Goal: Transaction & Acquisition: Download file/media

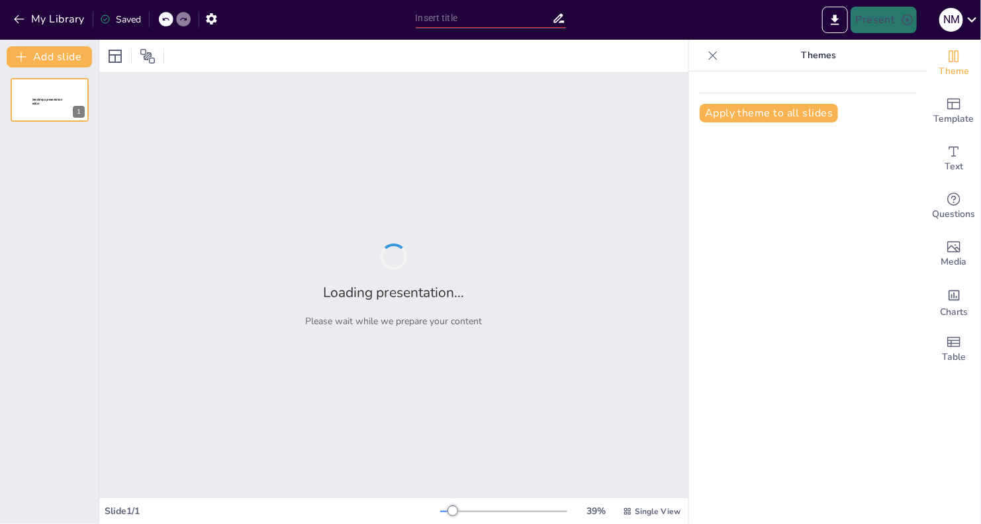
type input "Acceso Limitado al Transporte Público: Desafíos y Oportunidades en Zonas Alejad…"
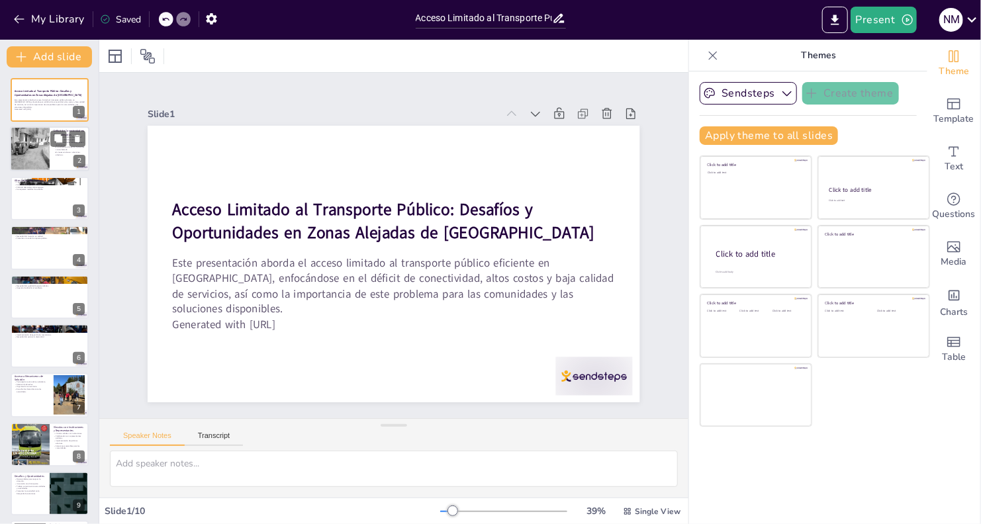
click at [26, 156] on div at bounding box center [30, 149] width 40 height 50
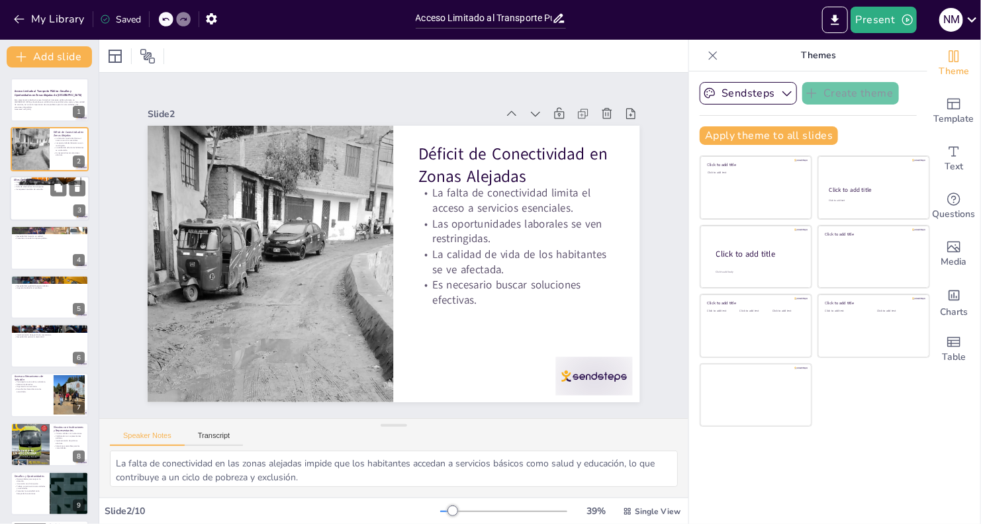
click at [34, 193] on div at bounding box center [49, 198] width 79 height 45
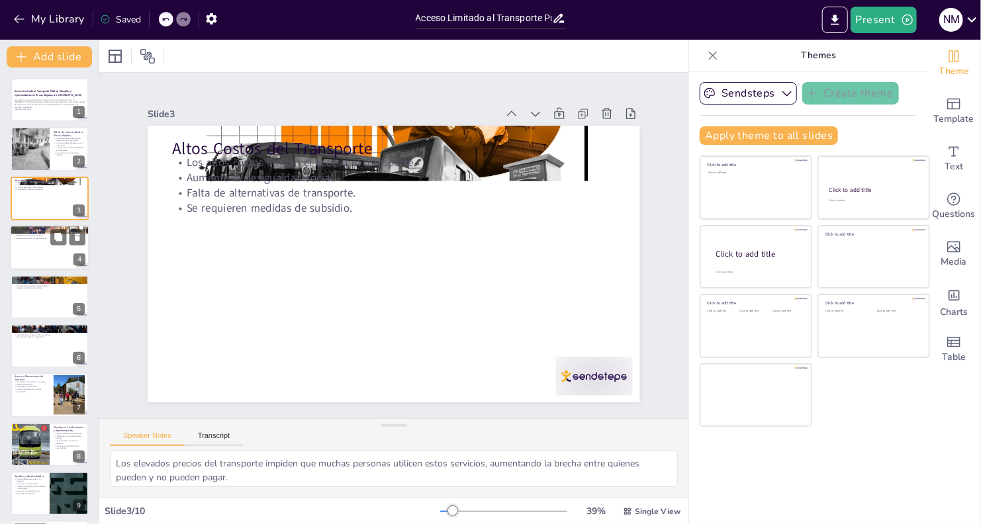
click at [36, 245] on div at bounding box center [49, 247] width 79 height 45
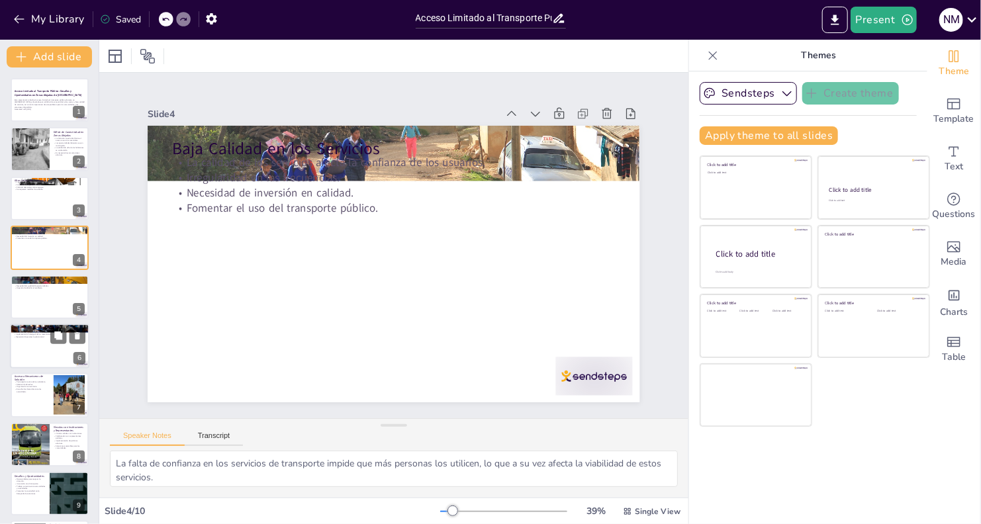
click at [38, 356] on div at bounding box center [49, 346] width 79 height 45
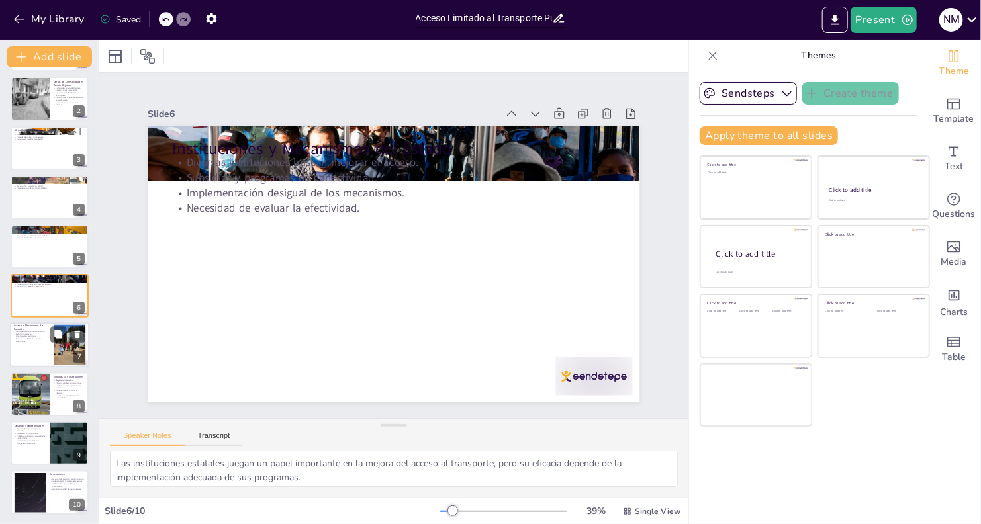
click at [38, 356] on div at bounding box center [49, 345] width 79 height 45
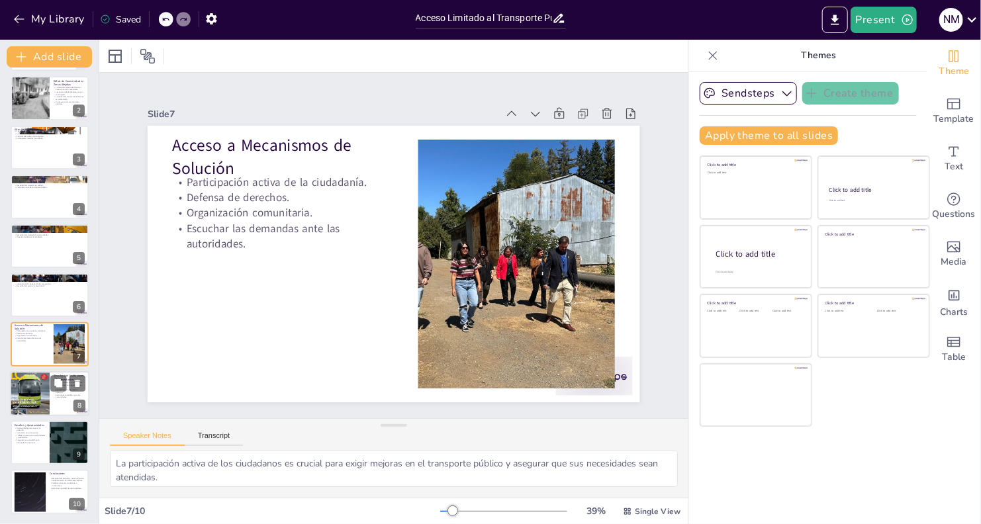
click at [38, 411] on div at bounding box center [30, 394] width 40 height 52
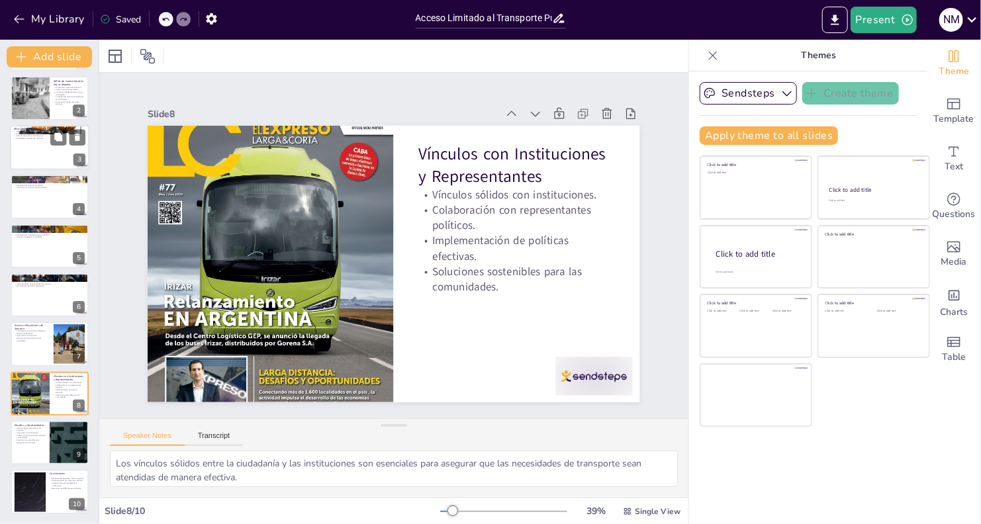
click at [26, 146] on div at bounding box center [49, 147] width 79 height 45
type textarea "Los elevados precios del transporte impiden que muchas personas utilicen estos …"
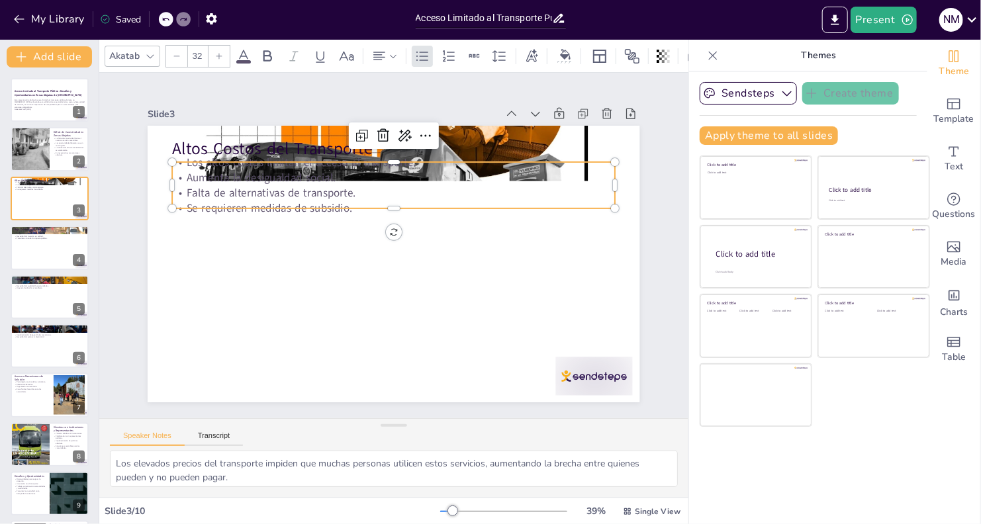
click at [370, 202] on p "Se requieren medidas de subsidio." at bounding box center [401, 209] width 436 height 107
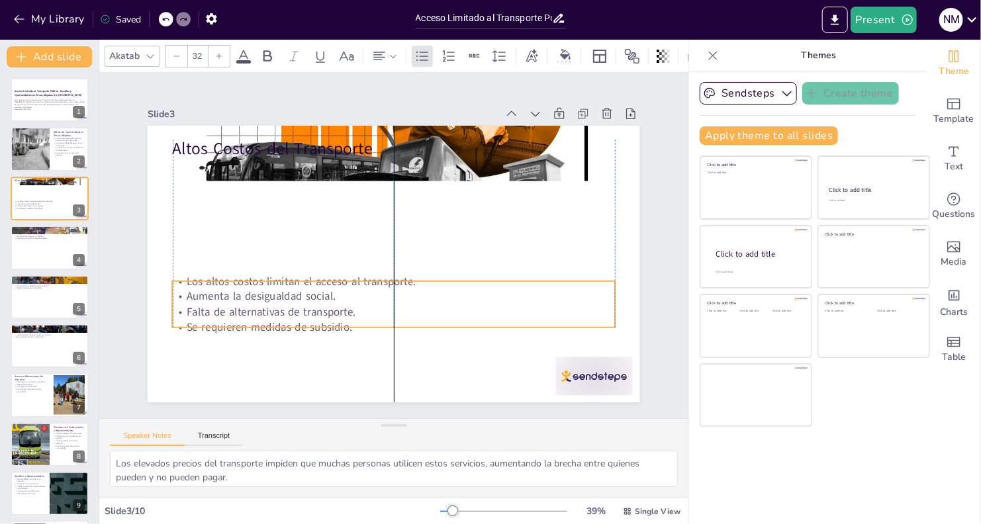
drag, startPoint x: 370, startPoint y: 202, endPoint x: 373, endPoint y: 321, distance: 119.2
click at [373, 321] on p "Se requieren medidas de subsidio." at bounding box center [361, 320] width 411 height 194
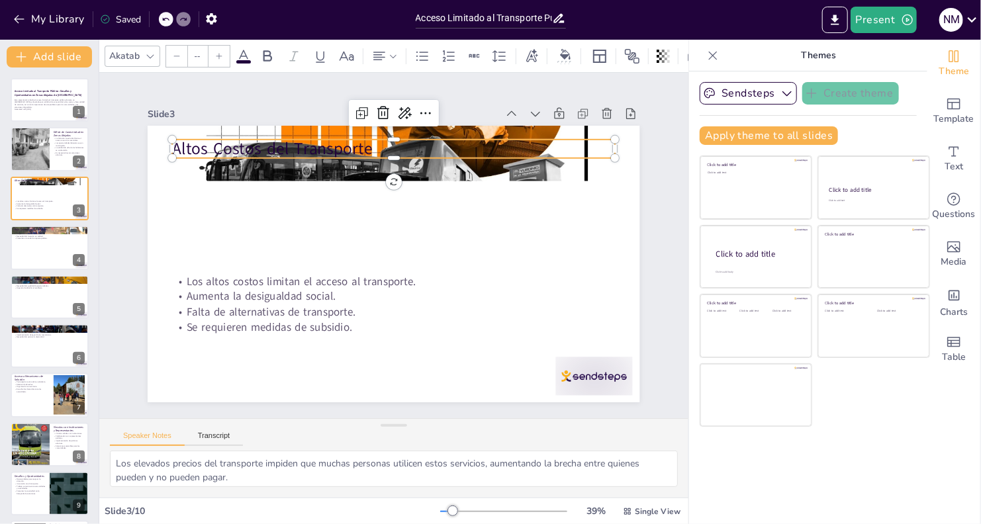
type input "48"
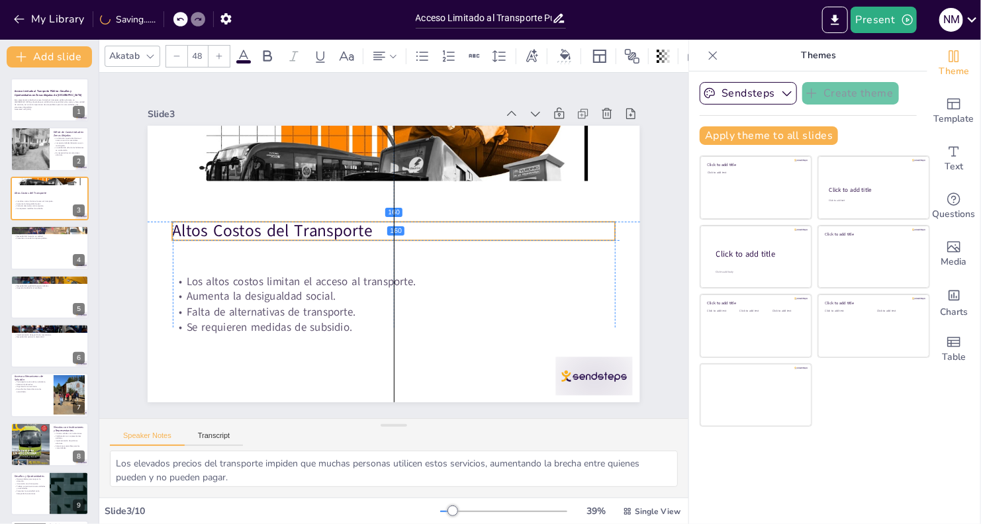
drag, startPoint x: 326, startPoint y: 152, endPoint x: 331, endPoint y: 234, distance: 82.2
click at [331, 234] on p "Altos Costos del Transporte" at bounding box center [397, 231] width 438 height 115
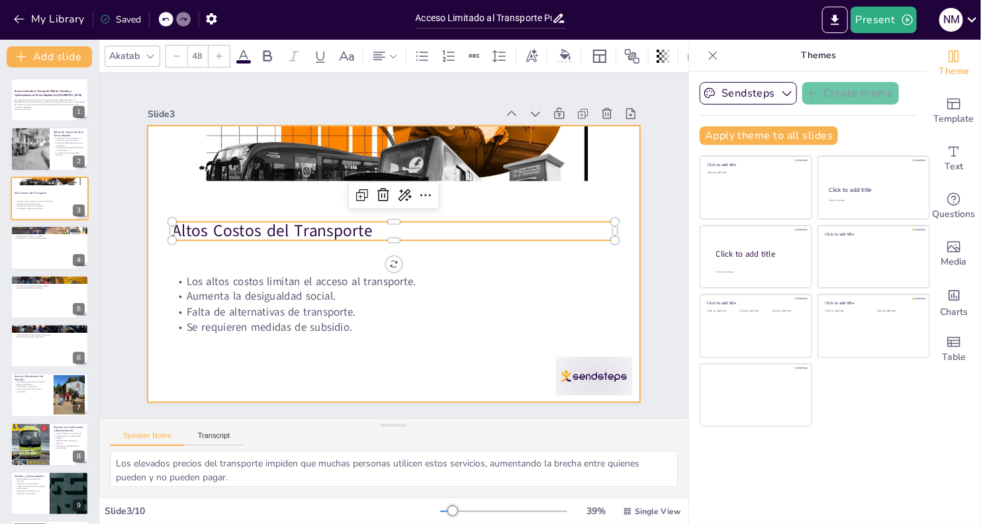
click at [471, 338] on div at bounding box center [392, 264] width 519 height 326
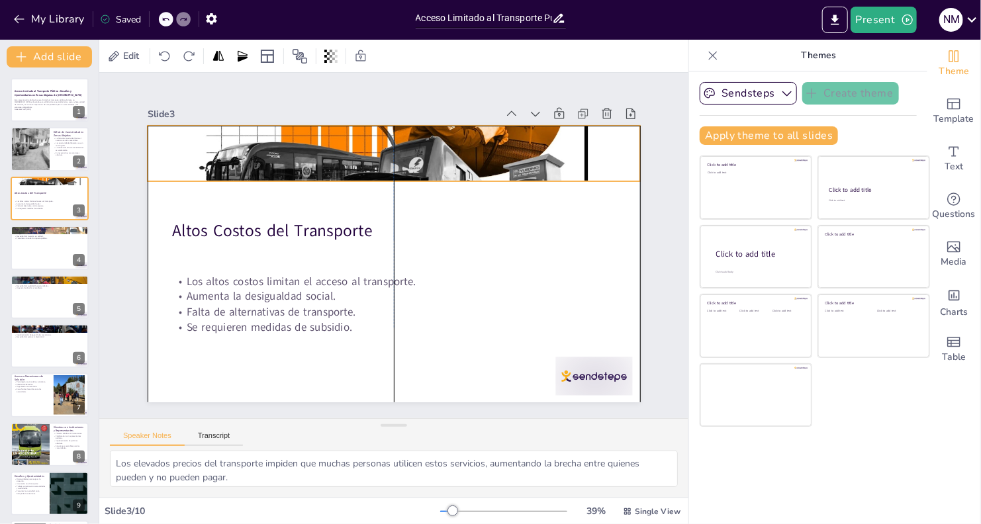
click at [375, 179] on div "Altos Costos del Transporte Los altos costos limitan el acceso al transporte. A…" at bounding box center [418, 128] width 481 height 102
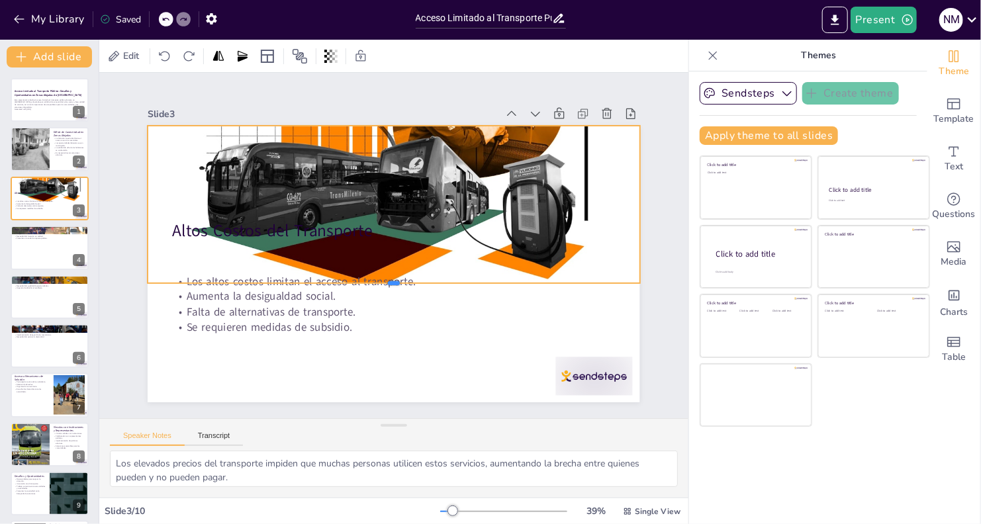
drag, startPoint x: 383, startPoint y: 179, endPoint x: 387, endPoint y: 281, distance: 102.1
click at [387, 281] on div at bounding box center [365, 277] width 373 height 337
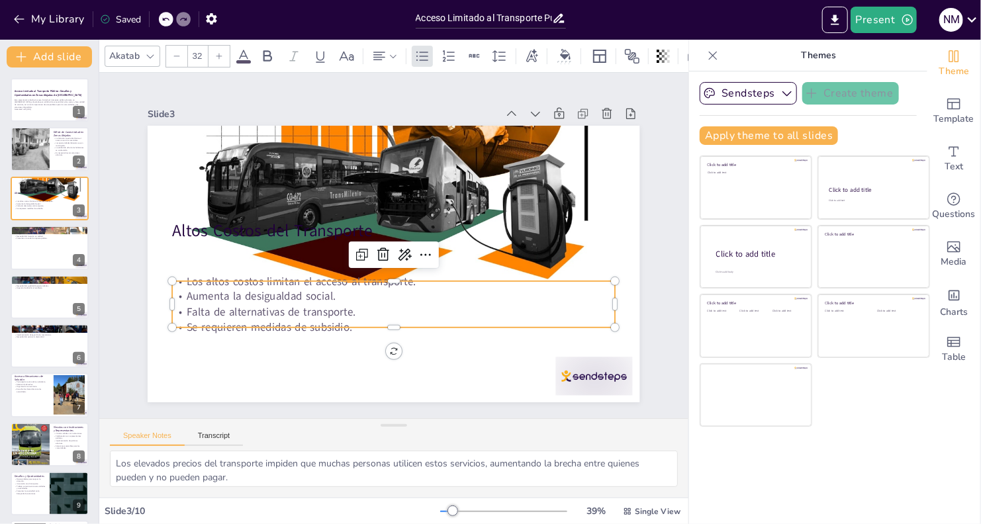
click at [344, 322] on div "Altos Costos del Transporte Los altos costos limitan el acceso al transporte. A…" at bounding box center [383, 260] width 561 height 513
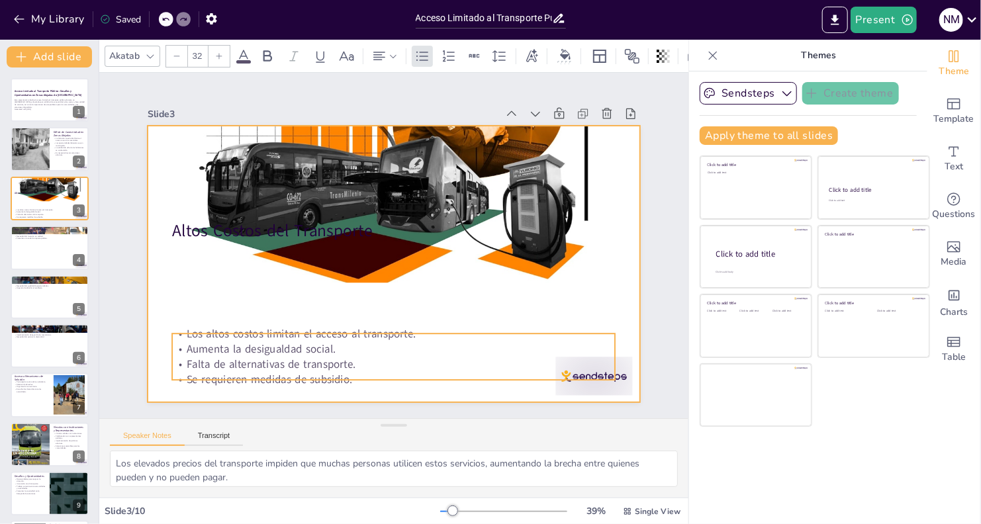
click at [446, 279] on div at bounding box center [380, 258] width 535 height 551
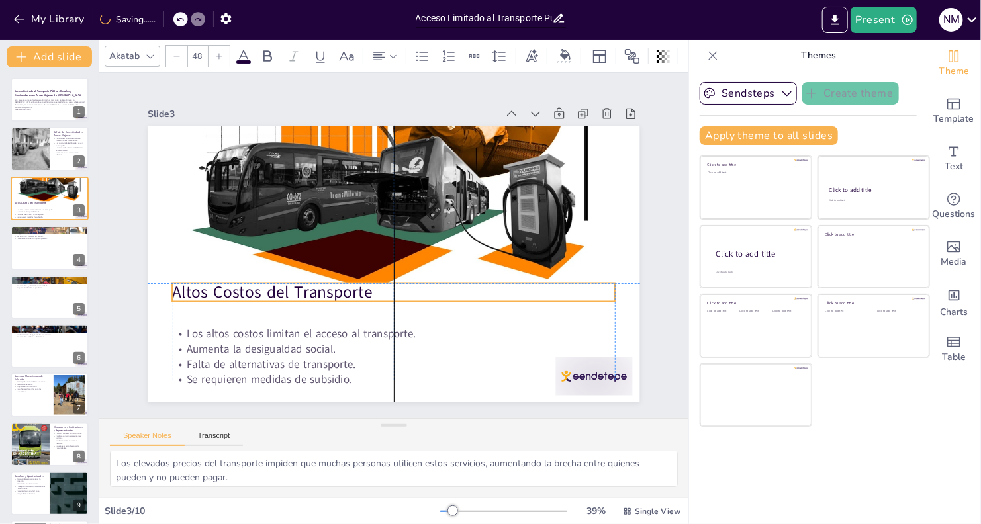
drag, startPoint x: 280, startPoint y: 234, endPoint x: 283, endPoint y: 297, distance: 63.6
click at [283, 297] on p "Altos Costos del Transporte" at bounding box center [385, 291] width 438 height 115
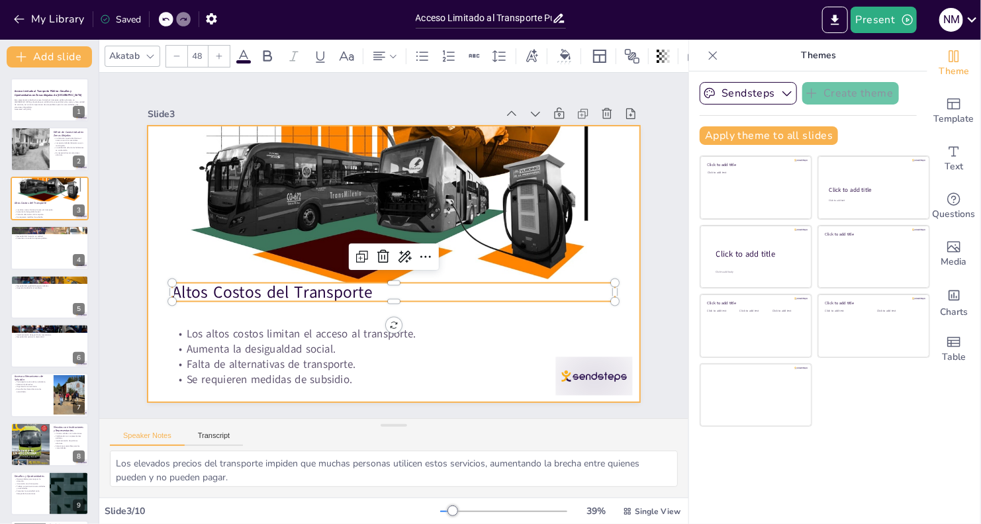
click at [453, 390] on div at bounding box center [385, 262] width 565 height 486
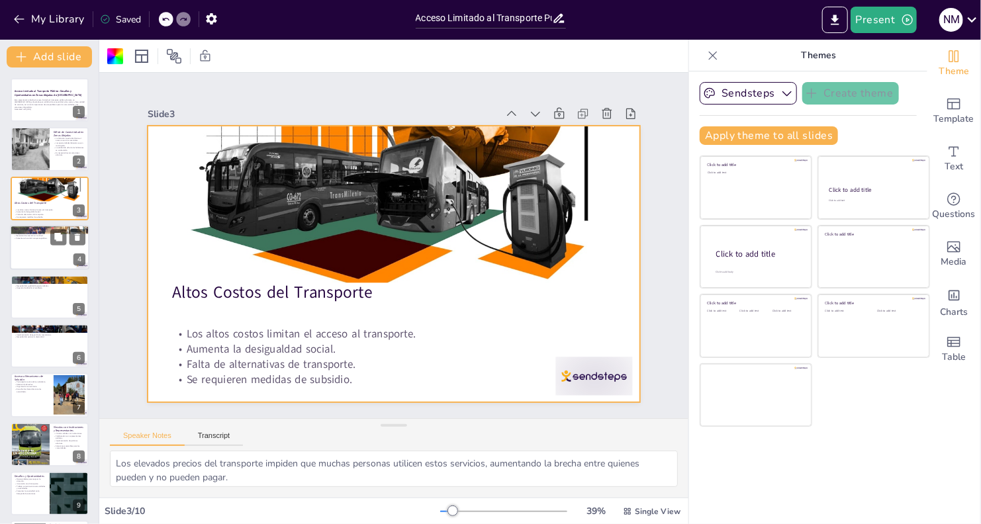
click at [44, 260] on div at bounding box center [49, 247] width 79 height 45
type textarea "La falta de confianza en los servicios de transporte impide que más personas lo…"
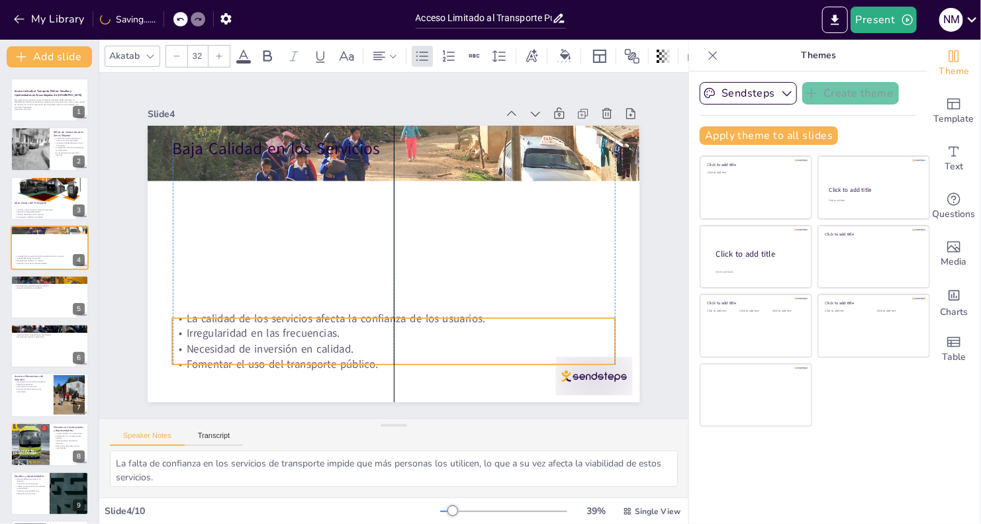
drag, startPoint x: 413, startPoint y: 203, endPoint x: 418, endPoint y: 358, distance: 155.0
click at [418, 358] on p "Fomentar el uso del transporte público." at bounding box center [334, 348] width 391 height 234
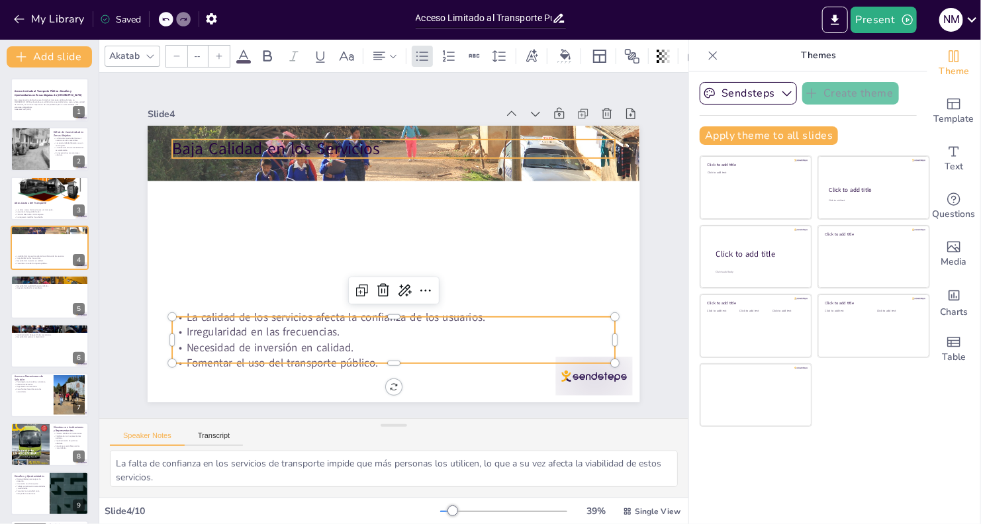
type input "48"
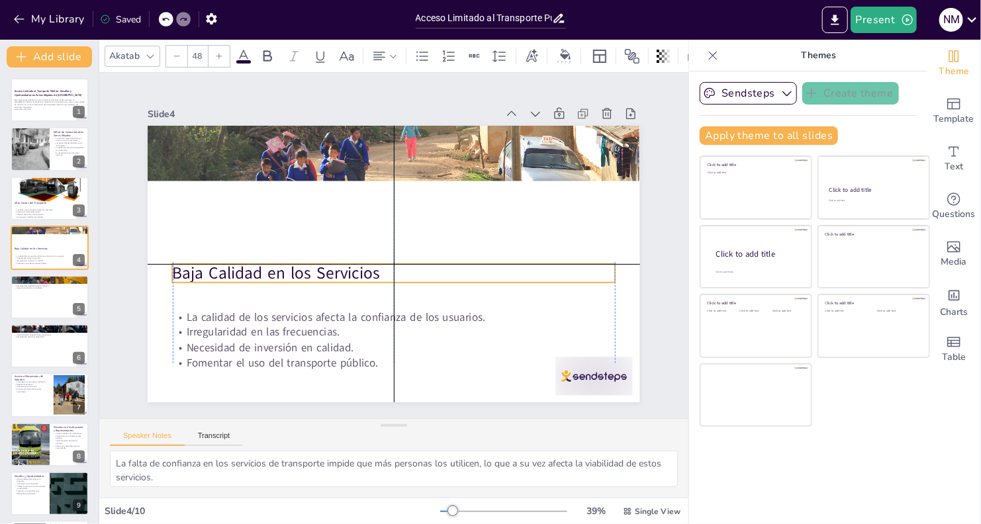
drag, startPoint x: 312, startPoint y: 154, endPoint x: 307, endPoint y: 277, distance: 123.3
click at [307, 277] on p "Baja Calidad en los Servicios" at bounding box center [389, 272] width 438 height 115
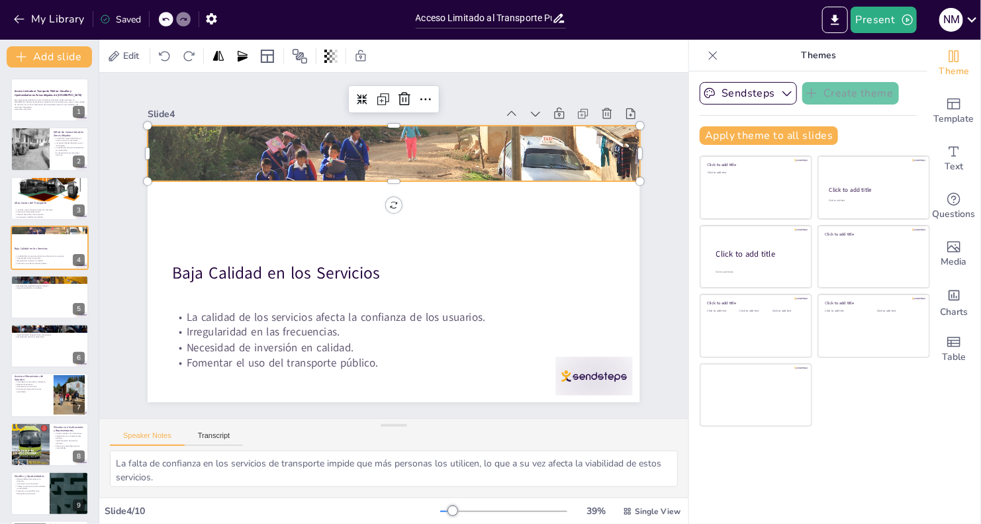
click at [357, 138] on div at bounding box center [440, 166] width 590 height 530
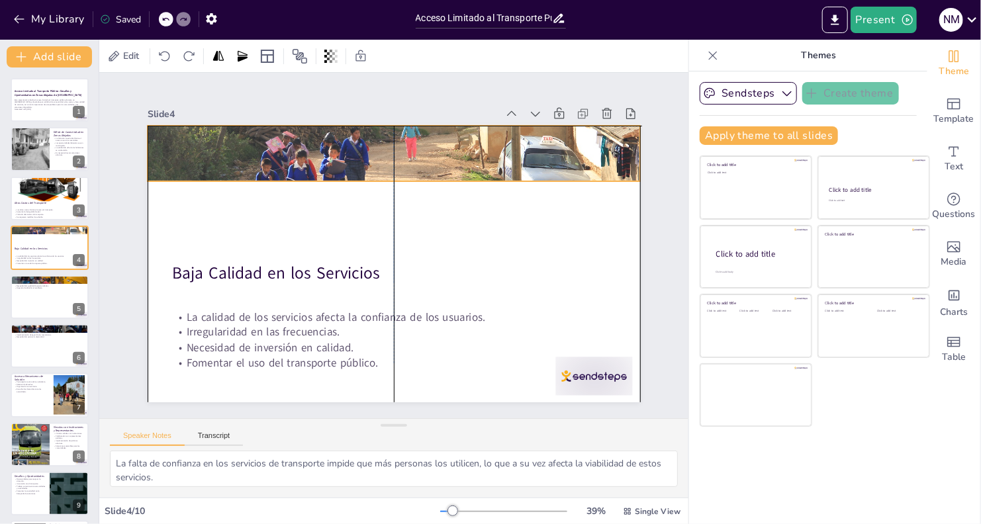
click at [382, 177] on div "Baja Calidad en los Servicios La calidad de los servicios afecta la confianza d…" at bounding box center [431, 132] width 468 height 152
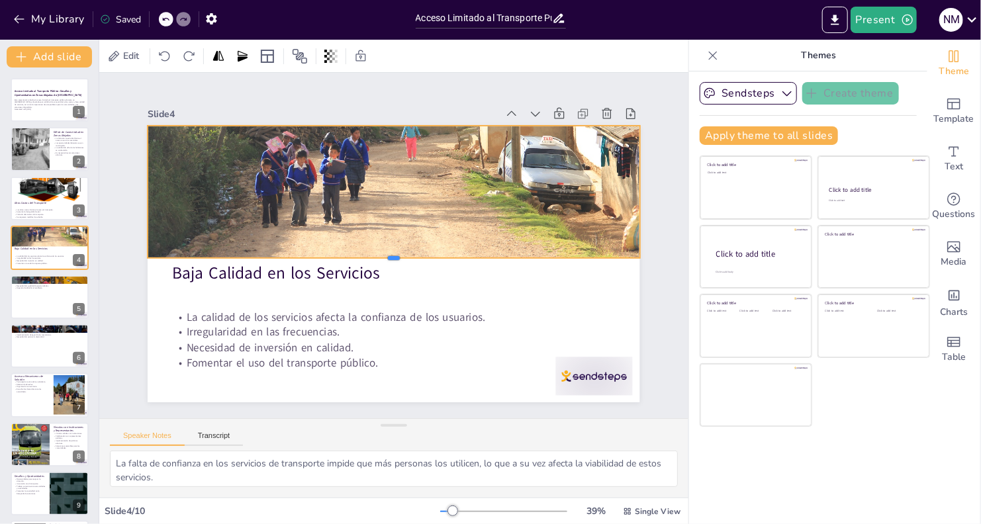
drag, startPoint x: 386, startPoint y: 178, endPoint x: 399, endPoint y: 255, distance: 77.9
click at [399, 255] on div at bounding box center [381, 257] width 337 height 373
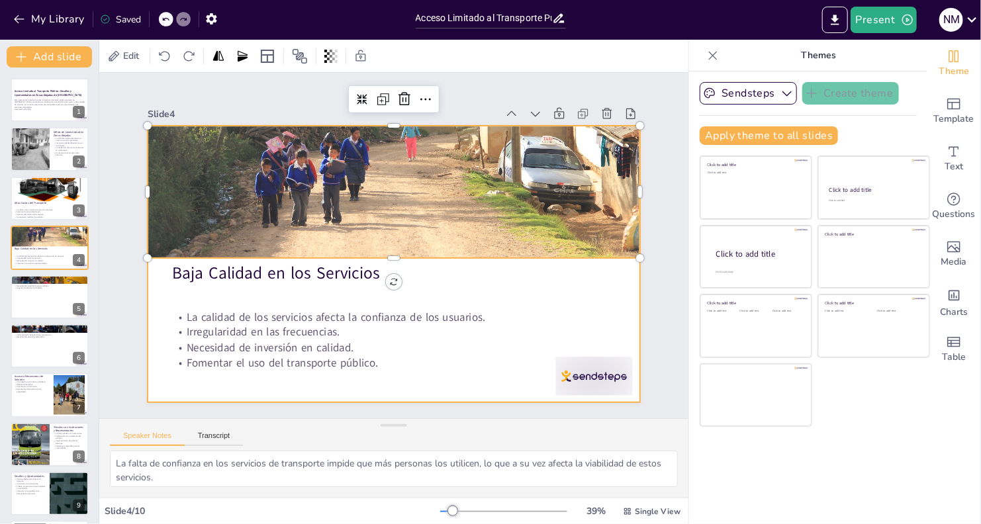
click at [437, 377] on div at bounding box center [381, 259] width 551 height 535
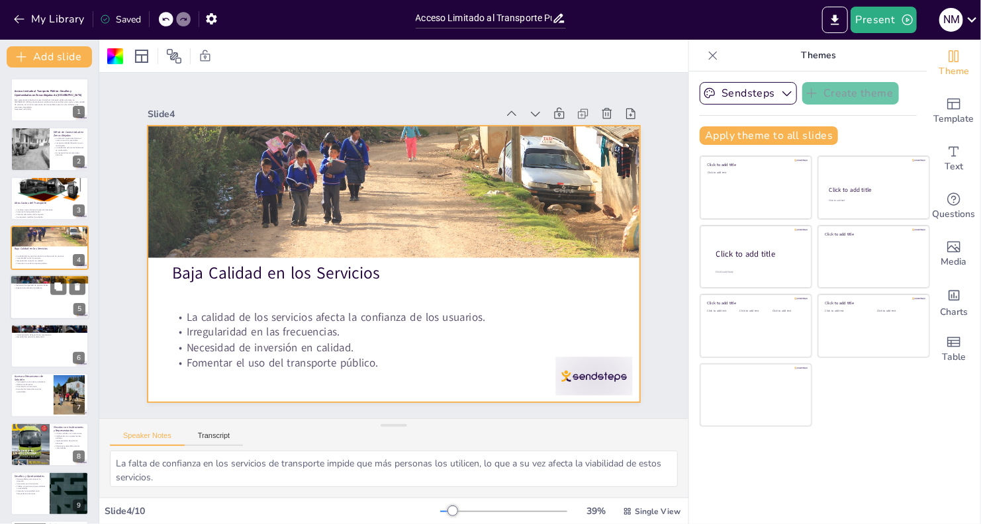
click at [39, 303] on div at bounding box center [49, 297] width 79 height 45
type textarea "La falta de acceso al transporte público afecta la cohesión social, ya que limi…"
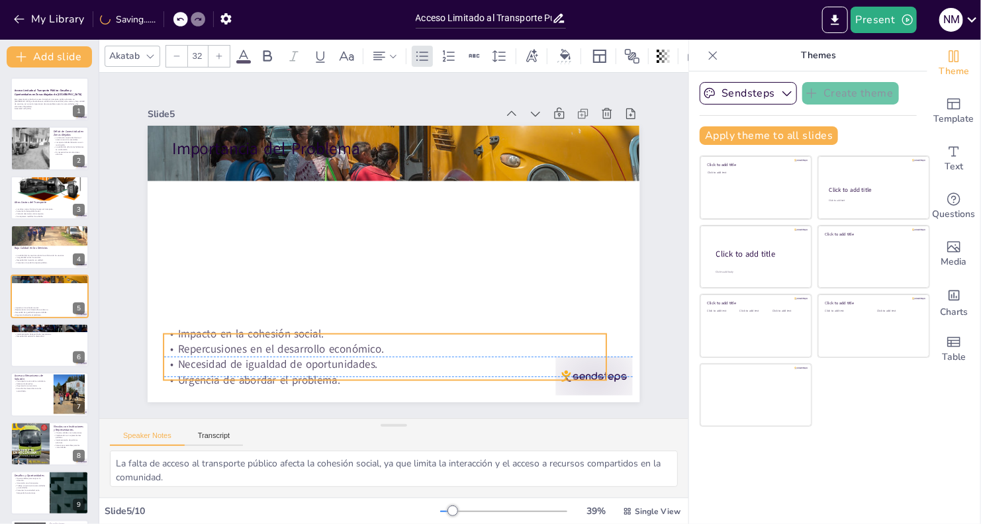
drag, startPoint x: 283, startPoint y: 205, endPoint x: 275, endPoint y: 372, distance: 167.8
click at [275, 372] on p "Urgencia de abordar el problema." at bounding box center [319, 357] width 391 height 234
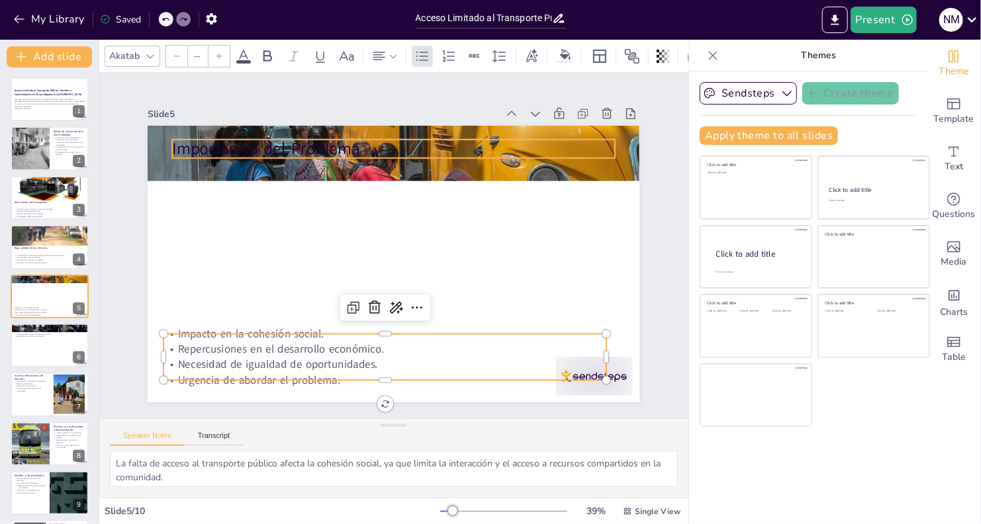
type input "48"
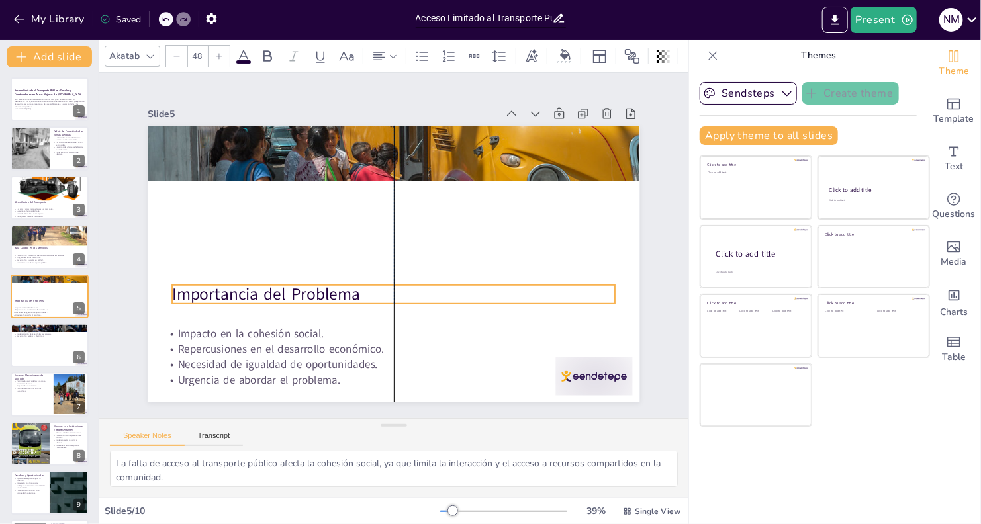
drag, startPoint x: 299, startPoint y: 149, endPoint x: 295, endPoint y: 295, distance: 145.7
click at [295, 295] on p "Importancia del Problema" at bounding box center [346, 256] width 115 height 438
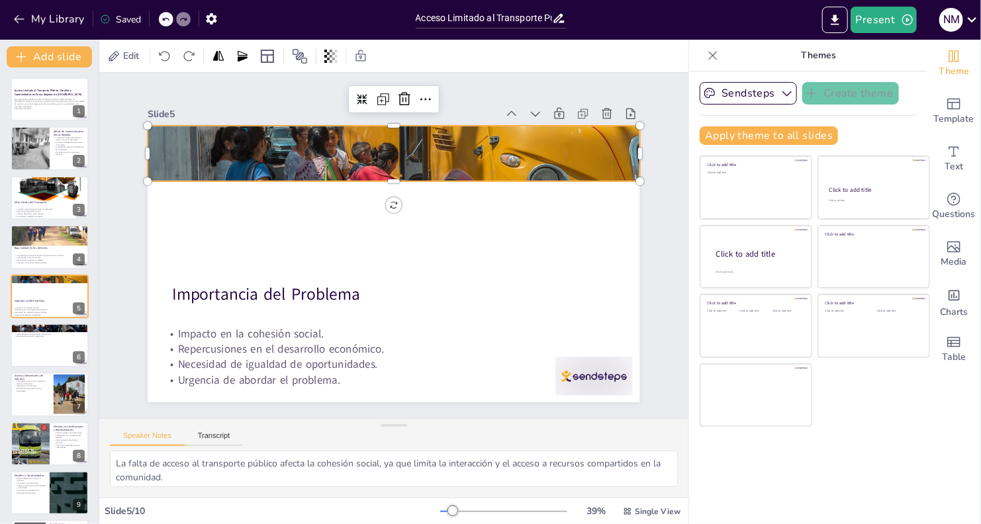
click at [317, 148] on div at bounding box center [474, 200] width 530 height 590
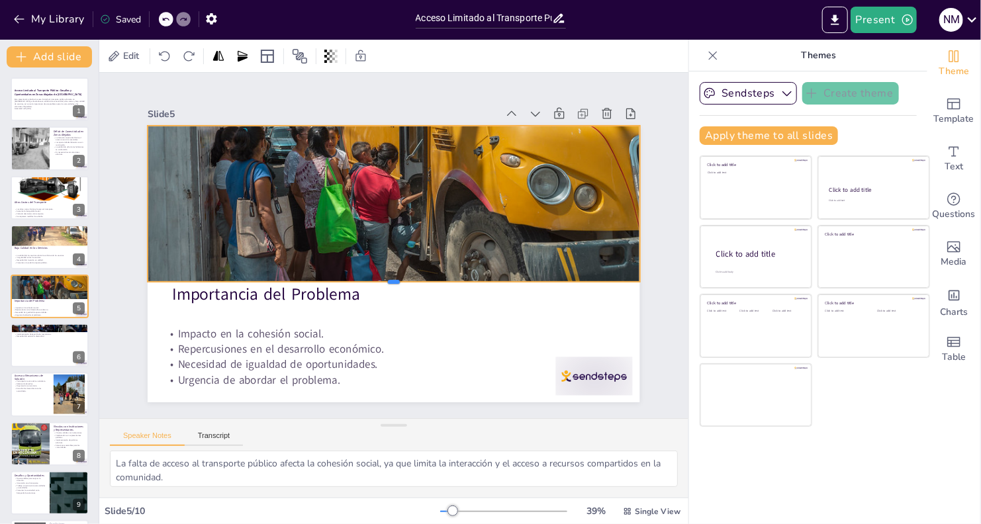
drag, startPoint x: 381, startPoint y: 179, endPoint x: 389, endPoint y: 280, distance: 101.0
click at [389, 280] on div at bounding box center [366, 276] width 373 height 337
click at [50, 344] on div at bounding box center [49, 345] width 79 height 45
type textarea "Las instituciones estatales juegan un papel importante en la mejora del acceso …"
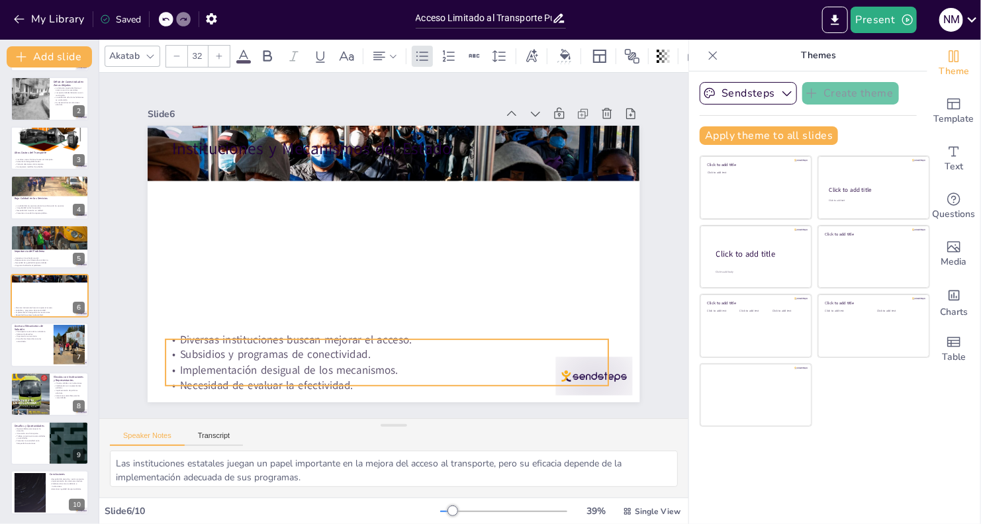
drag, startPoint x: 339, startPoint y: 207, endPoint x: 332, endPoint y: 385, distance: 177.6
click at [332, 366] on p "Necesidad de evaluar la efectividad." at bounding box center [276, 169] width 234 height 391
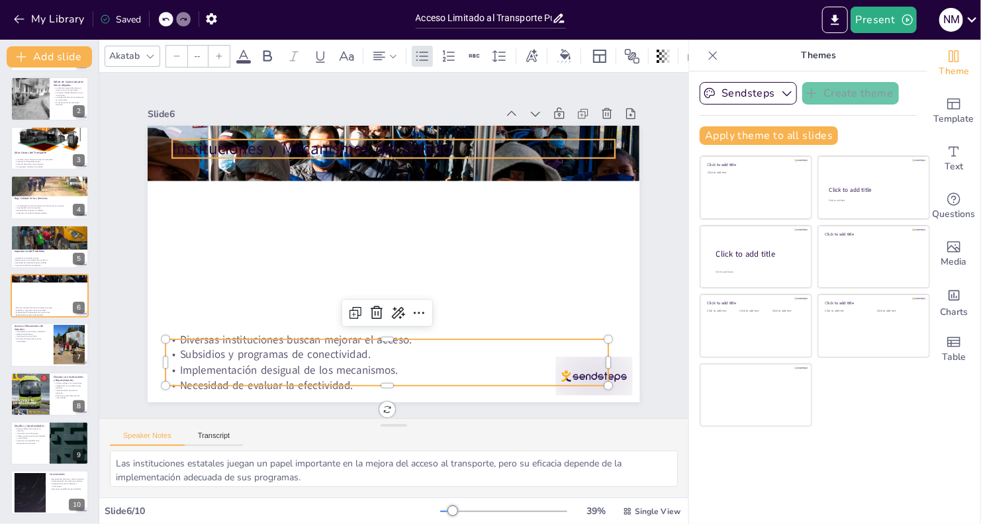
type input "48"
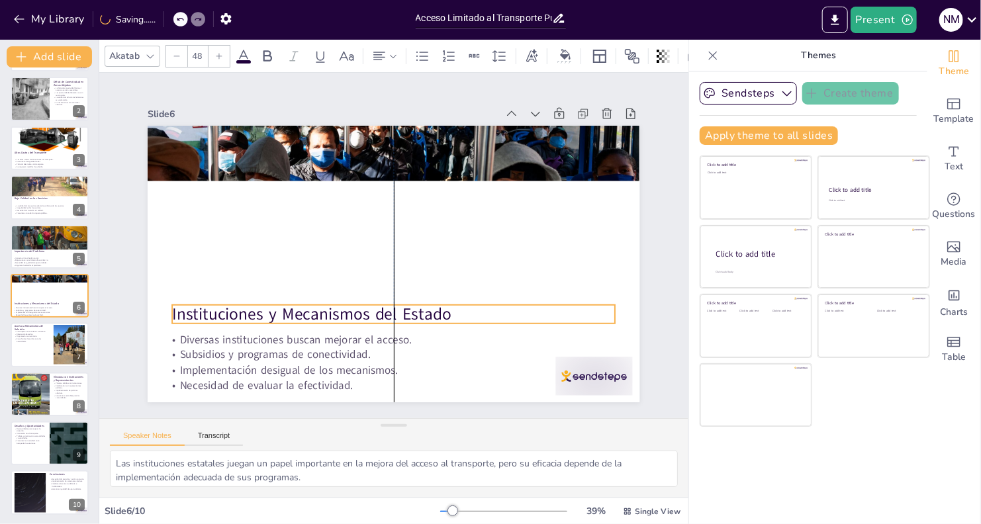
drag, startPoint x: 333, startPoint y: 149, endPoint x: 331, endPoint y: 315, distance: 165.6
click at [331, 315] on p "Instituciones y Mecanismos del Estado" at bounding box center [328, 267] width 159 height 428
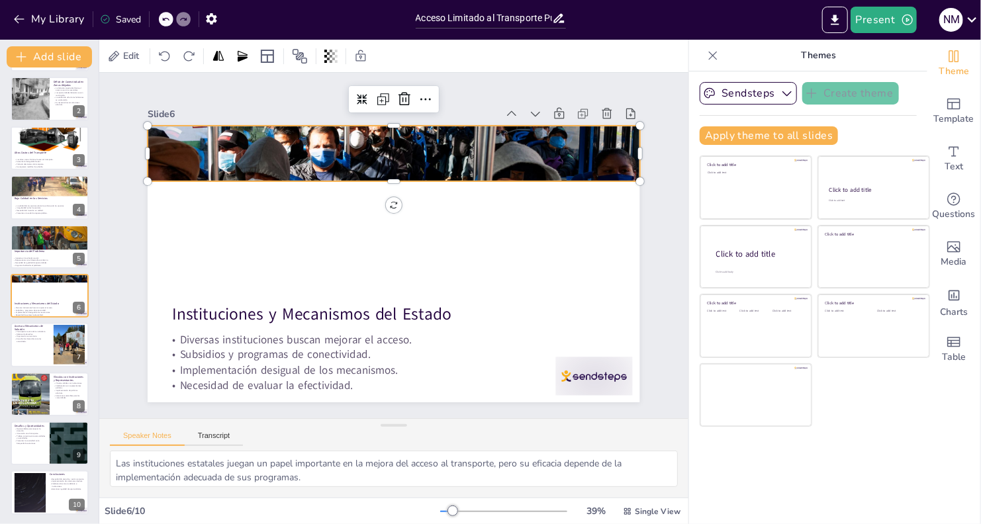
click at [363, 151] on div at bounding box center [474, 199] width 566 height 611
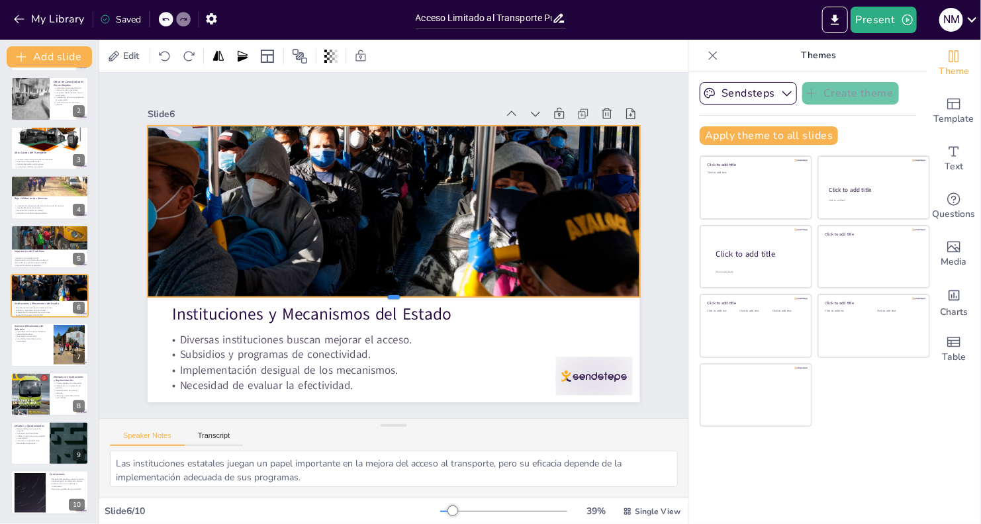
drag, startPoint x: 383, startPoint y: 175, endPoint x: 415, endPoint y: 291, distance: 120.0
click at [415, 291] on div "Instituciones y Mecanismos del Estado Diversas instituciones buscan mejorar el …" at bounding box center [383, 260] width 561 height 513
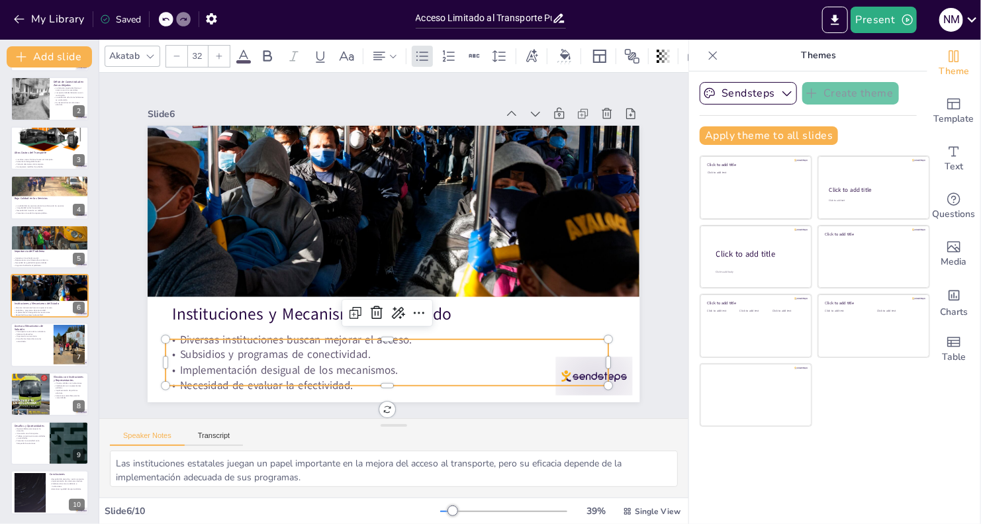
click at [366, 377] on p "Necesidad de evaluar la efectividad." at bounding box center [269, 182] width 194 height 411
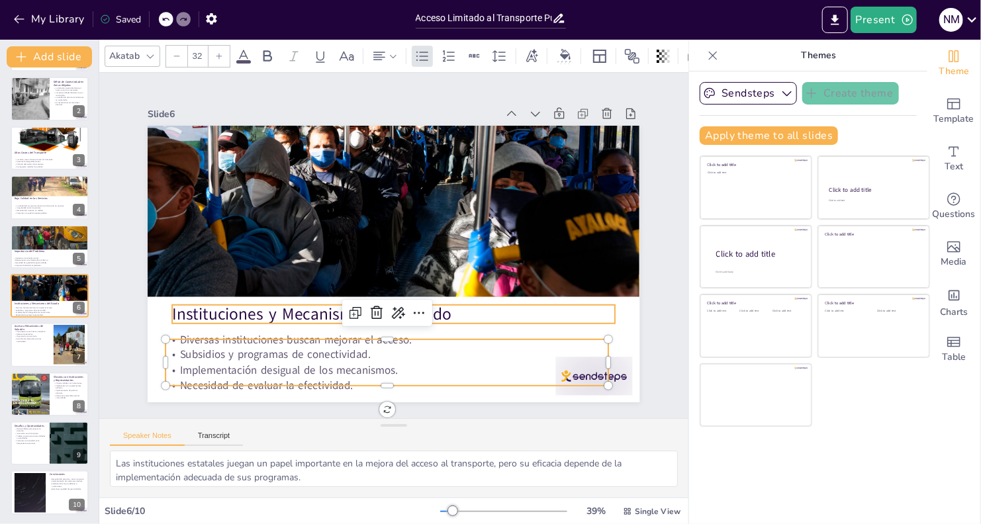
type input "48"
click at [432, 307] on p "Instituciones y Mecanismos del Estado" at bounding box center [330, 274] width 201 height 414
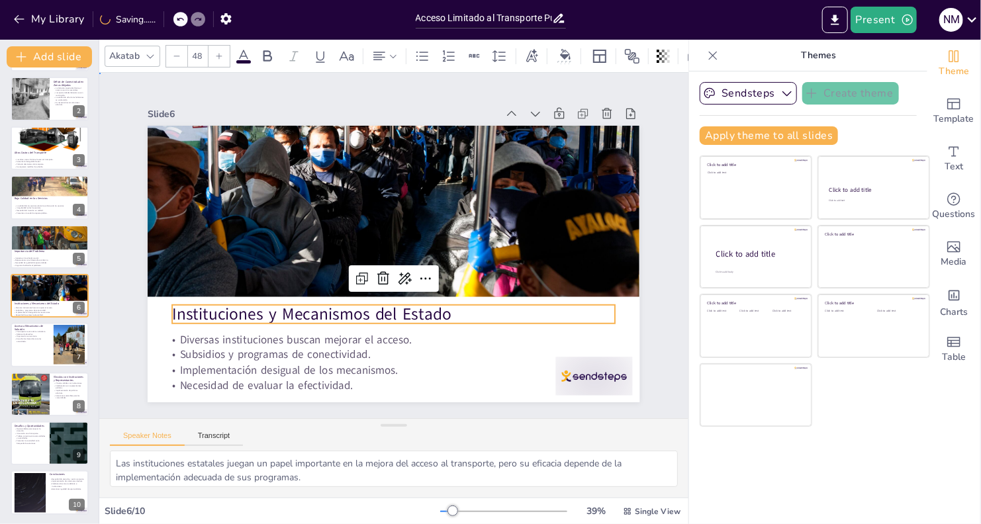
click at [129, 313] on div "Slide 1 Acceso Limitado al Transporte Público: Desafíos y Oportunidades en Zona…" at bounding box center [394, 245] width 645 height 517
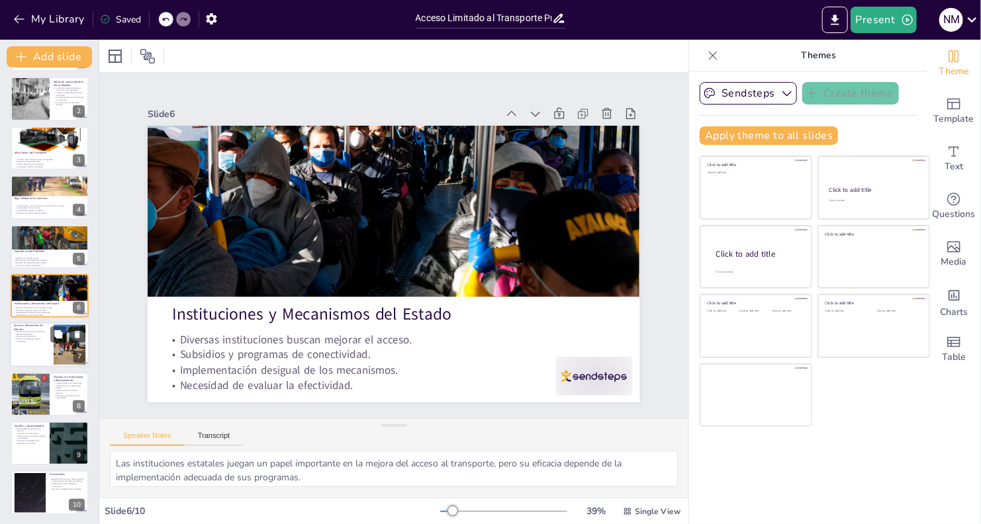
click at [44, 358] on div at bounding box center [49, 345] width 79 height 45
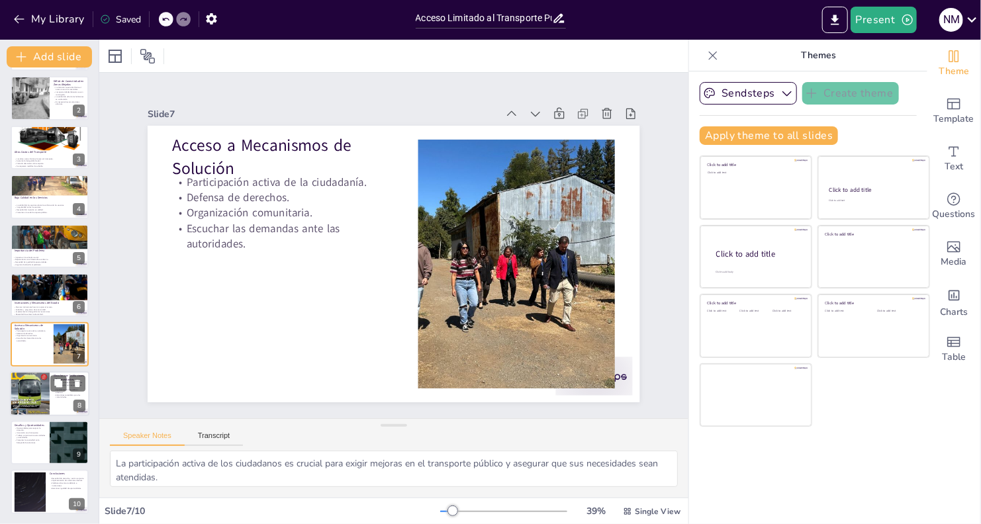
click at [36, 405] on div at bounding box center [30, 394] width 40 height 52
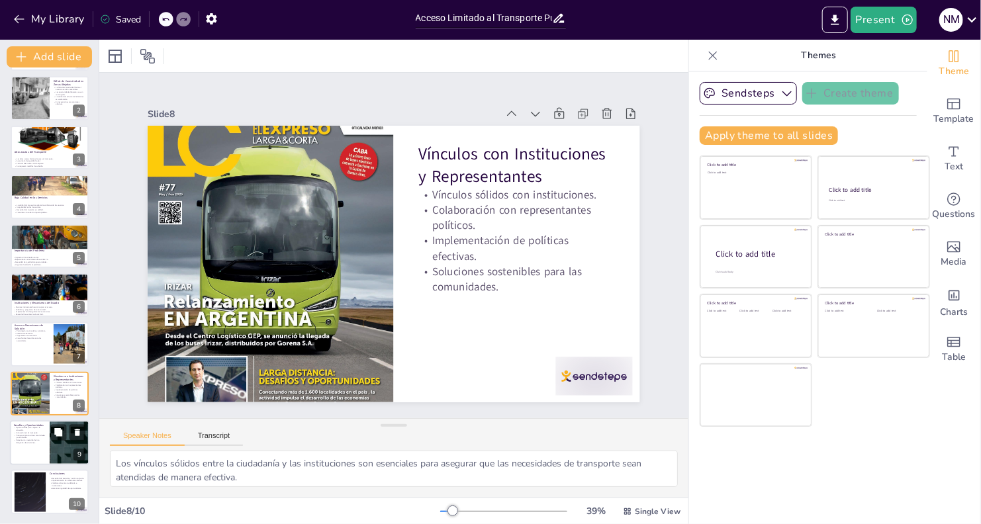
click at [26, 446] on div at bounding box center [49, 442] width 79 height 45
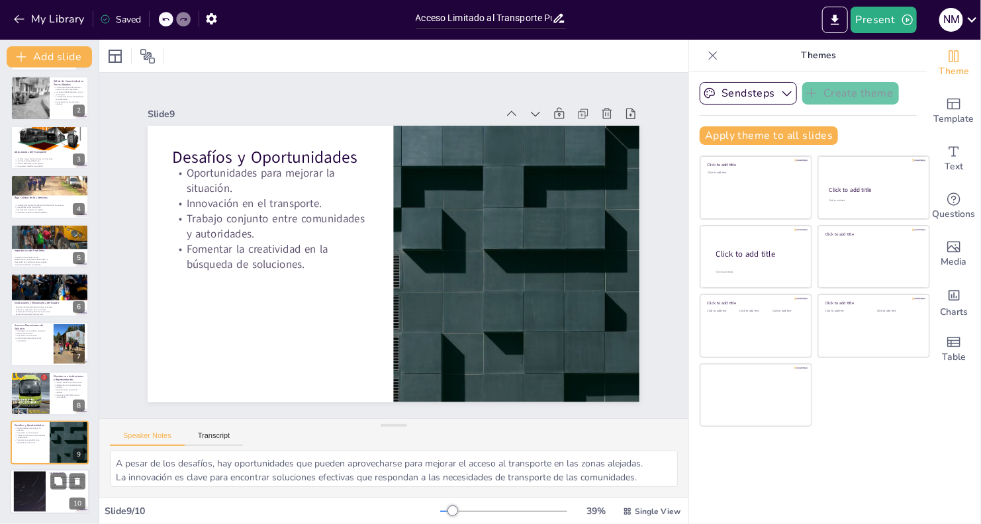
click at [36, 487] on div at bounding box center [30, 492] width 72 height 40
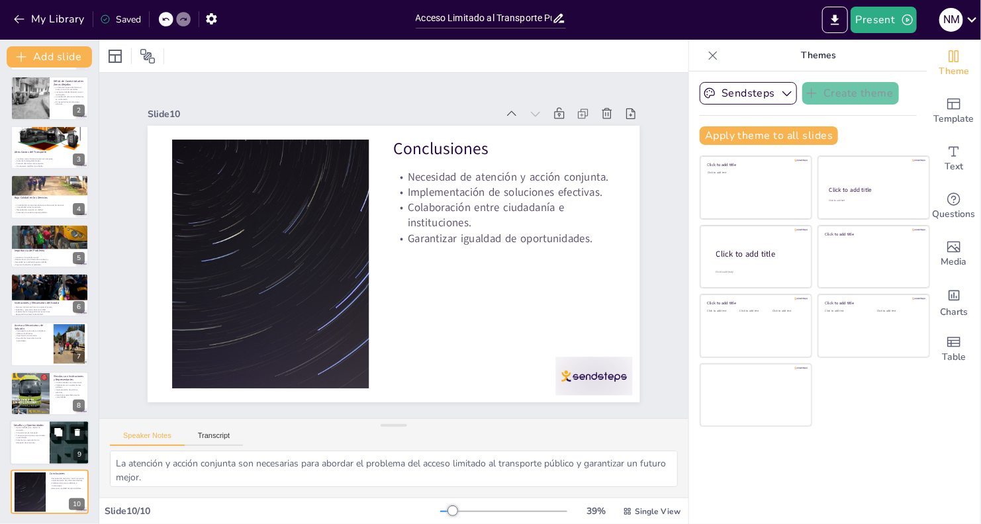
click at [37, 447] on div at bounding box center [49, 442] width 79 height 45
type textarea "A pesar de los desafíos, hay oportunidades que pueden aprovecharse para mejorar…"
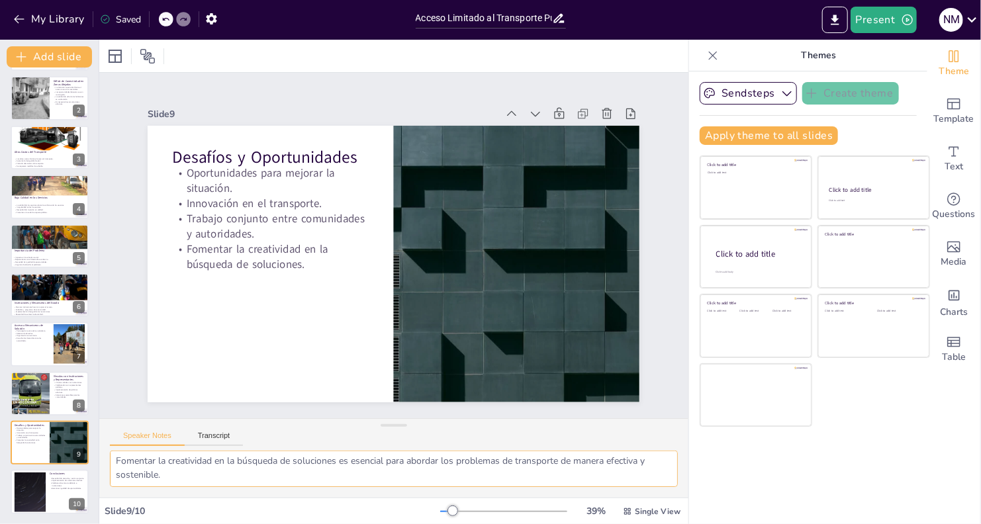
scroll to position [0, 0]
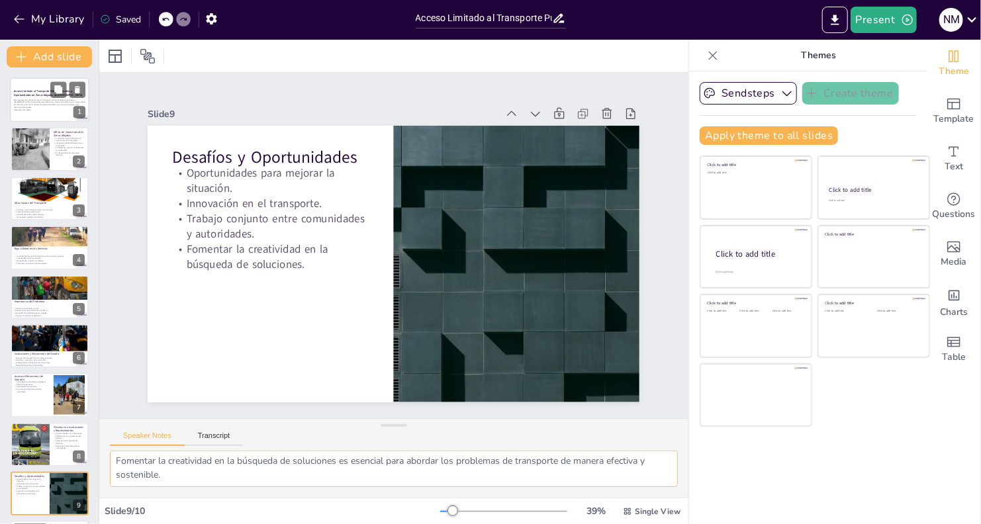
click at [49, 87] on div at bounding box center [49, 99] width 79 height 45
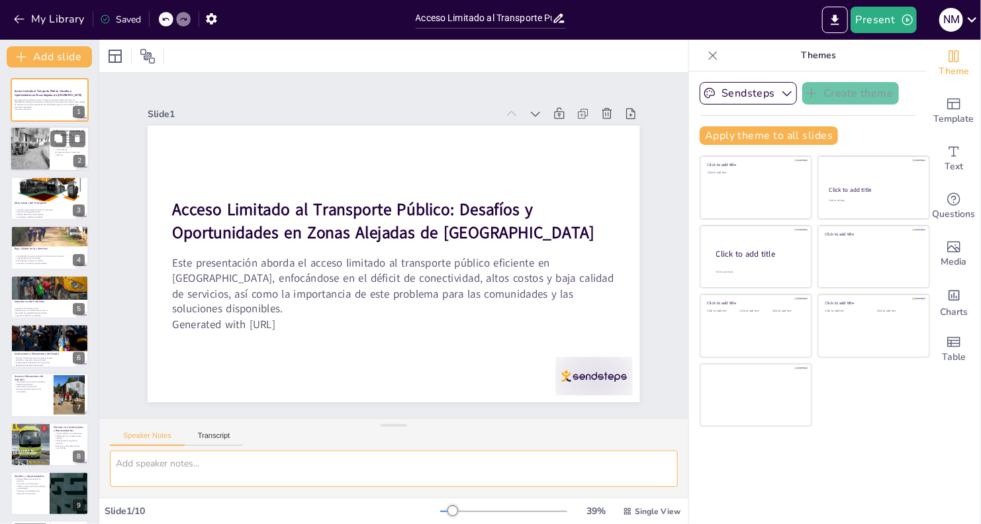
click at [30, 156] on div at bounding box center [30, 149] width 40 height 50
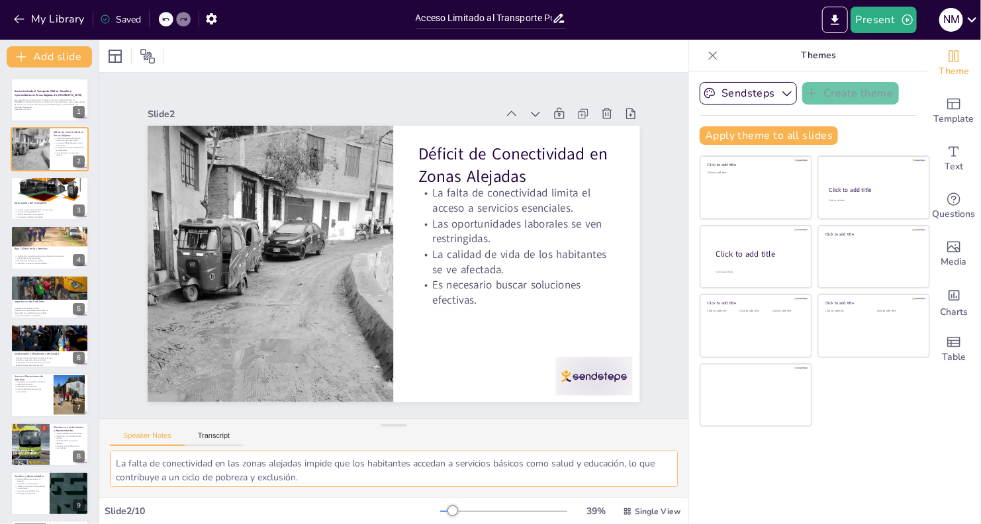
drag, startPoint x: 222, startPoint y: 475, endPoint x: 109, endPoint y: 454, distance: 114.6
click at [109, 454] on div "La falta de conectividad en las zonas alejadas impide que los habitantes acceda…" at bounding box center [393, 474] width 589 height 47
click at [41, 209] on p "Los altos costos limitan el acceso al transporte." at bounding box center [50, 210] width 72 height 3
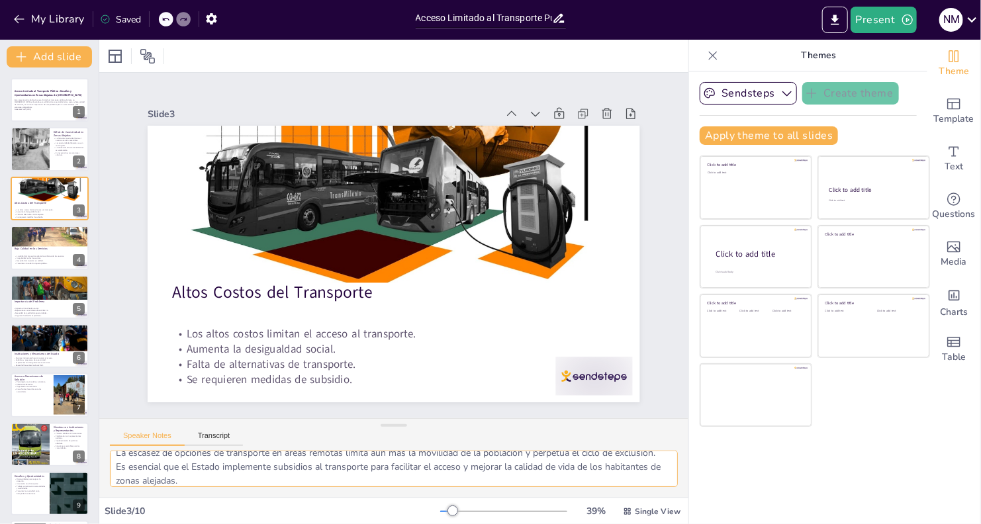
scroll to position [86, 0]
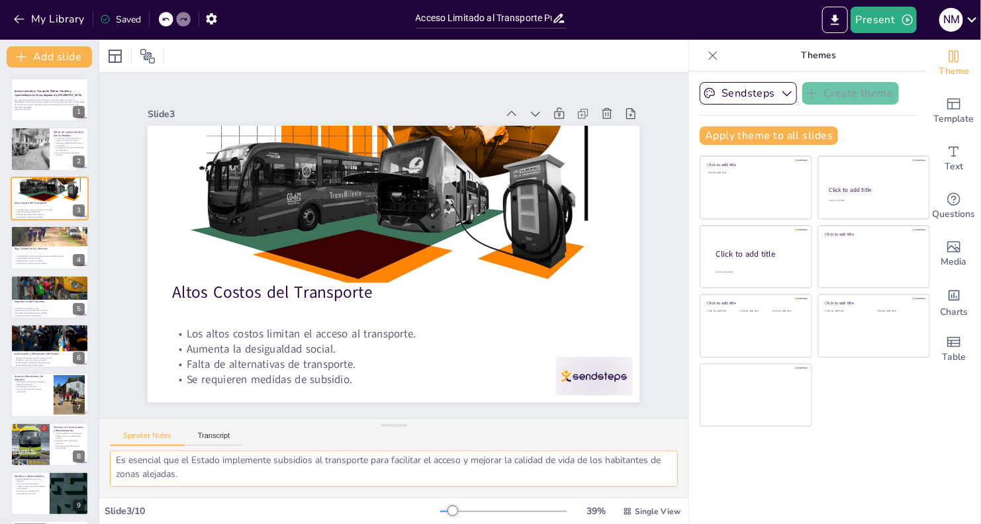
drag, startPoint x: 116, startPoint y: 464, endPoint x: 343, endPoint y: 495, distance: 229.2
click at [343, 495] on div "Los elevados precios del transporte impiden que muchas personas utilicen estos …" at bounding box center [393, 474] width 589 height 47
click at [58, 252] on div at bounding box center [49, 247] width 79 height 45
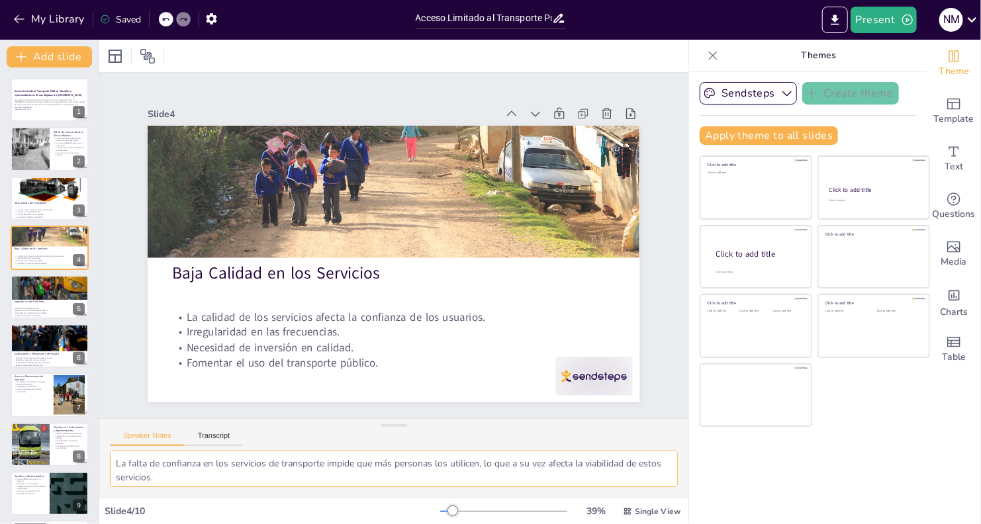
scroll to position [72, 0]
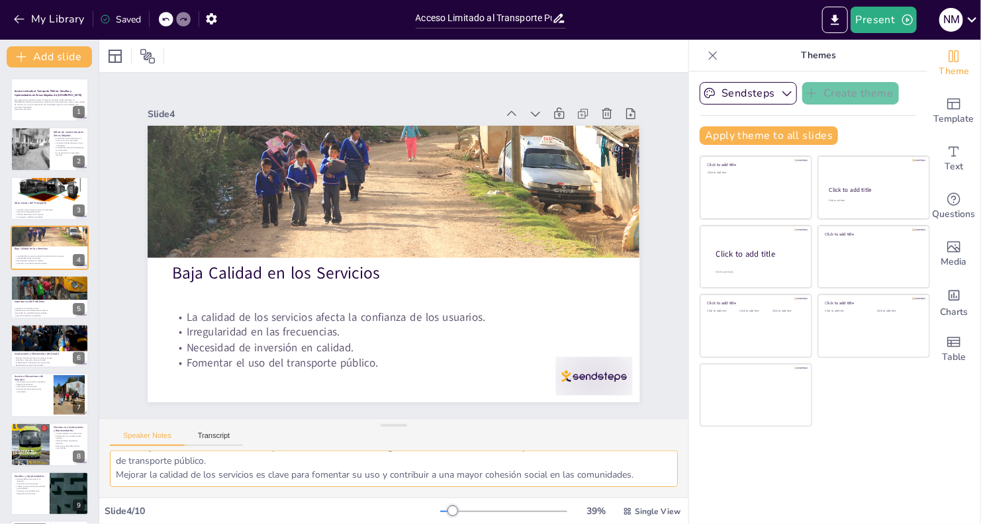
drag, startPoint x: 115, startPoint y: 461, endPoint x: 783, endPoint y: 556, distance: 674.3
click at [783, 524] on html "My Library Saved Acceso Limitado al Transporte Público: Desafíos y Oportunidade…" at bounding box center [490, 262] width 981 height 524
click at [36, 303] on p "Importancia del Problema" at bounding box center [50, 302] width 72 height 4
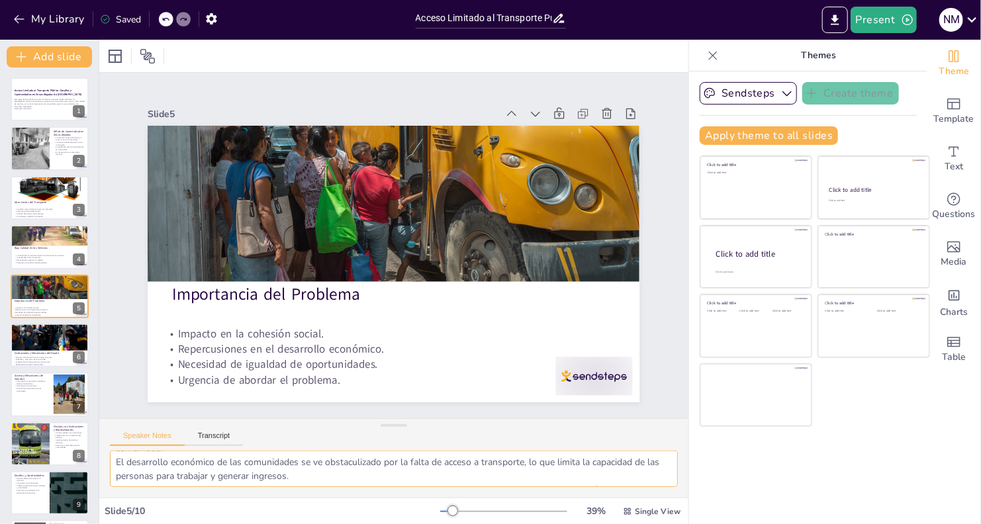
scroll to position [86, 0]
drag, startPoint x: 111, startPoint y: 464, endPoint x: 306, endPoint y: 500, distance: 197.9
click at [306, 500] on div "Slide 1 Acceso Limitado al Transporte Público: Desafíos y Oportunidades en Zona…" at bounding box center [393, 282] width 589 height 485
click at [47, 346] on div at bounding box center [49, 328] width 79 height 60
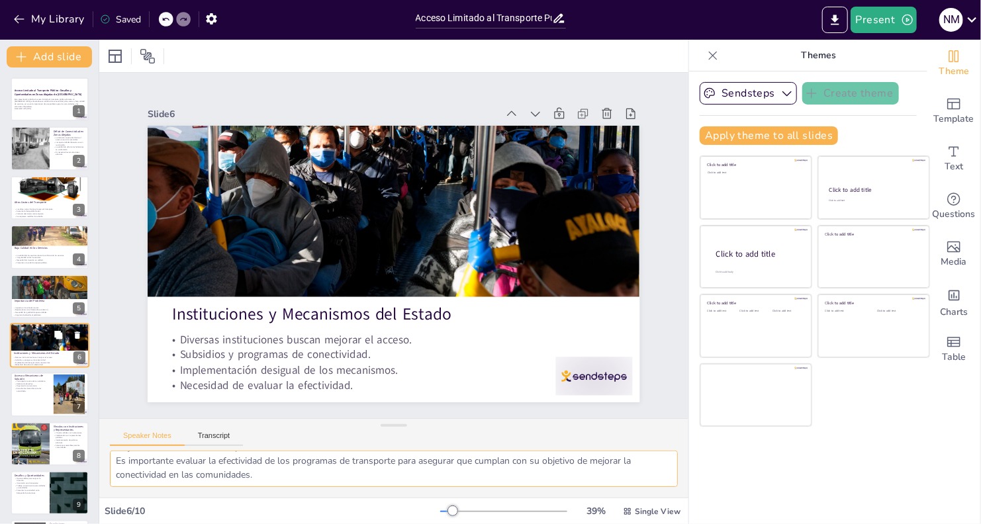
scroll to position [50, 0]
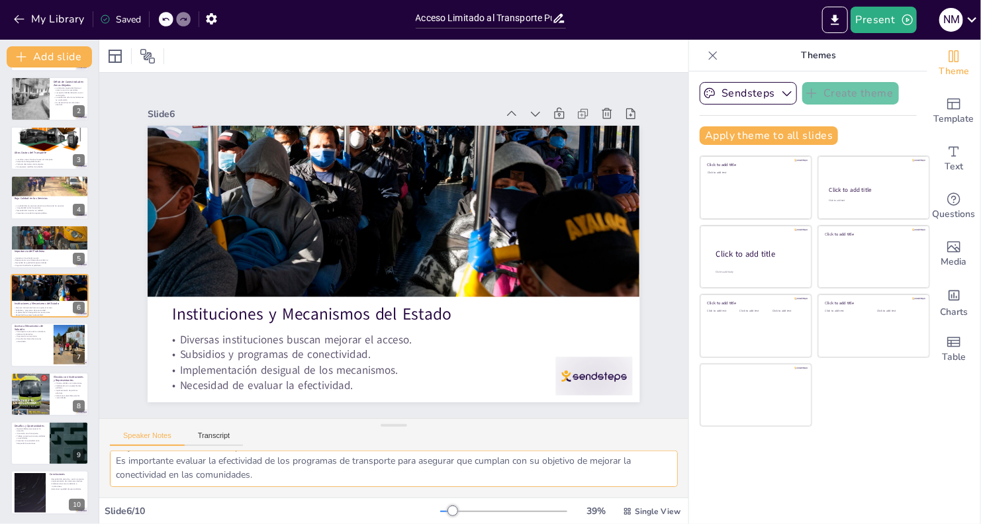
drag, startPoint x: 113, startPoint y: 460, endPoint x: 535, endPoint y: 468, distance: 422.6
click at [535, 468] on textarea "Las instituciones estatales juegan un papel importante en la mejora del acceso …" at bounding box center [394, 469] width 568 height 36
drag, startPoint x: 117, startPoint y: 457, endPoint x: 361, endPoint y: 489, distance: 245.8
click at [361, 489] on div "Las instituciones estatales juegan un papel importante en la mejora del acceso …" at bounding box center [393, 474] width 589 height 47
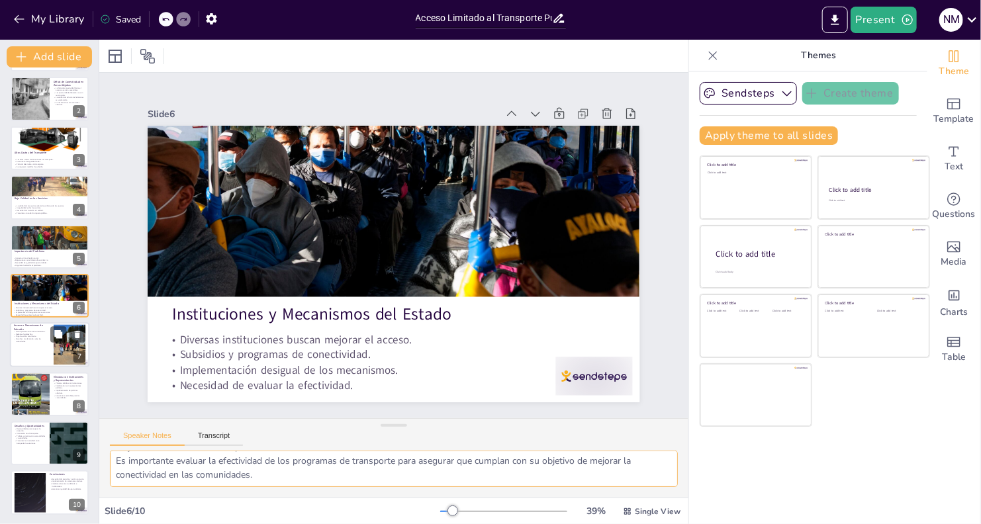
click at [32, 355] on div at bounding box center [49, 345] width 79 height 45
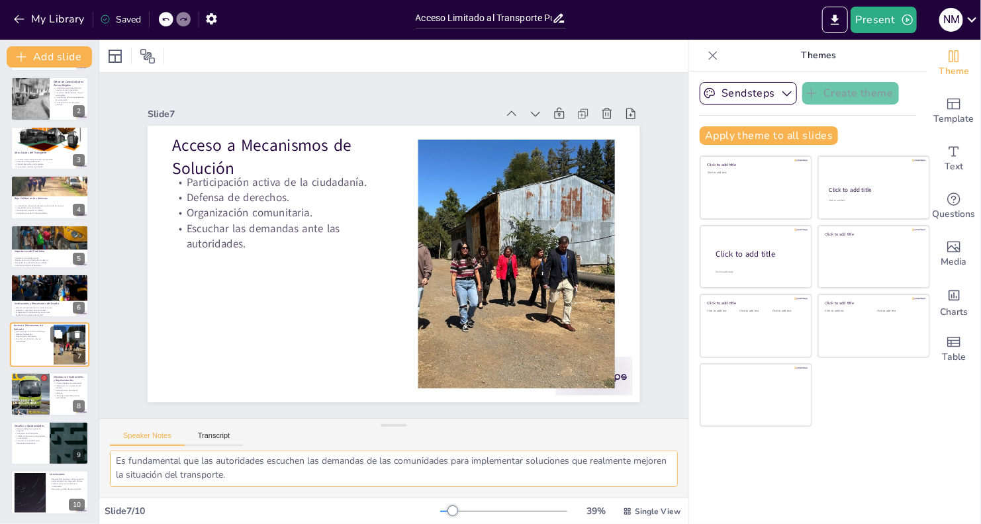
scroll to position [51, 0]
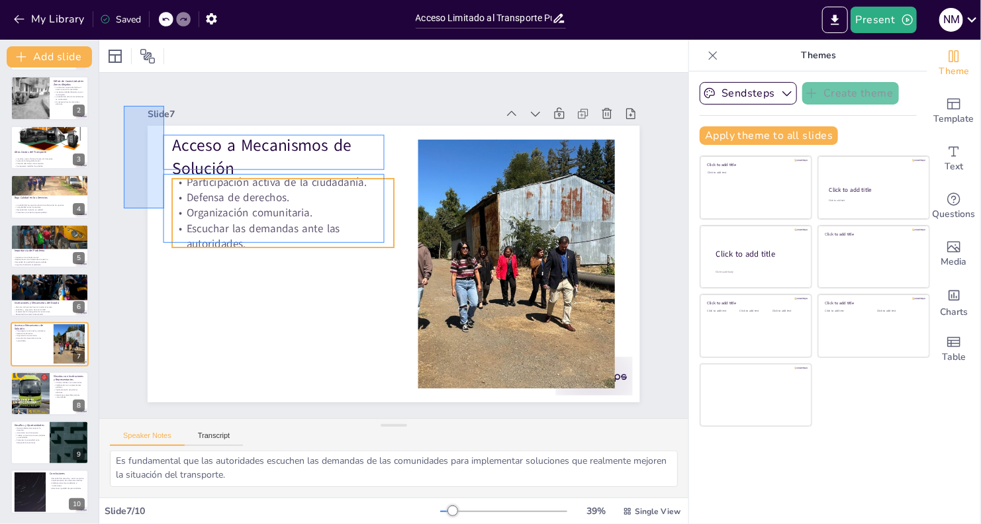
drag, startPoint x: 124, startPoint y: 106, endPoint x: 164, endPoint y: 209, distance: 110.3
click at [164, 209] on div "Slide 1 Acceso Limitado al Transporte Público: Desafíos y Oportunidades en Zona…" at bounding box center [394, 245] width 645 height 517
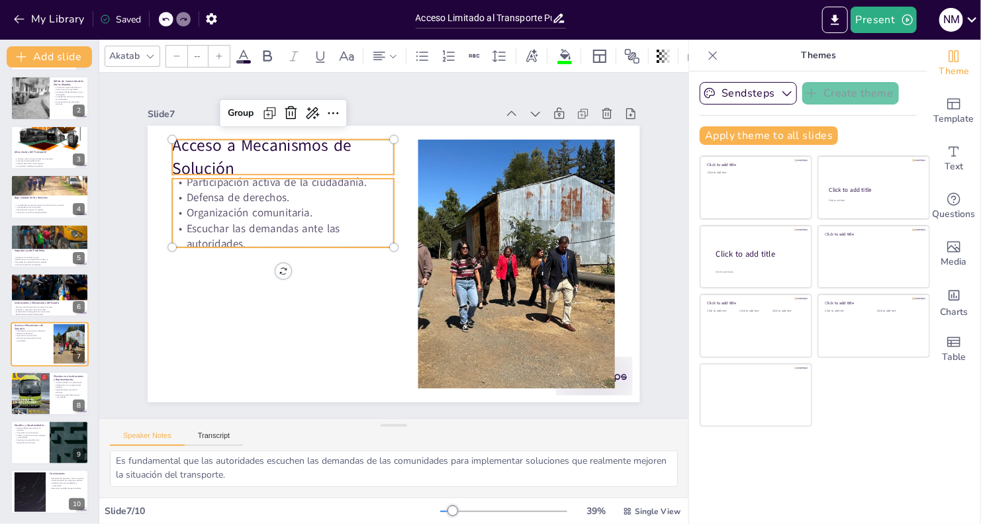
click at [128, 96] on div "Slide 1 Acceso Limitado al Transporte Público: Desafíos y Oportunidades en Zona…" at bounding box center [394, 245] width 613 height 631
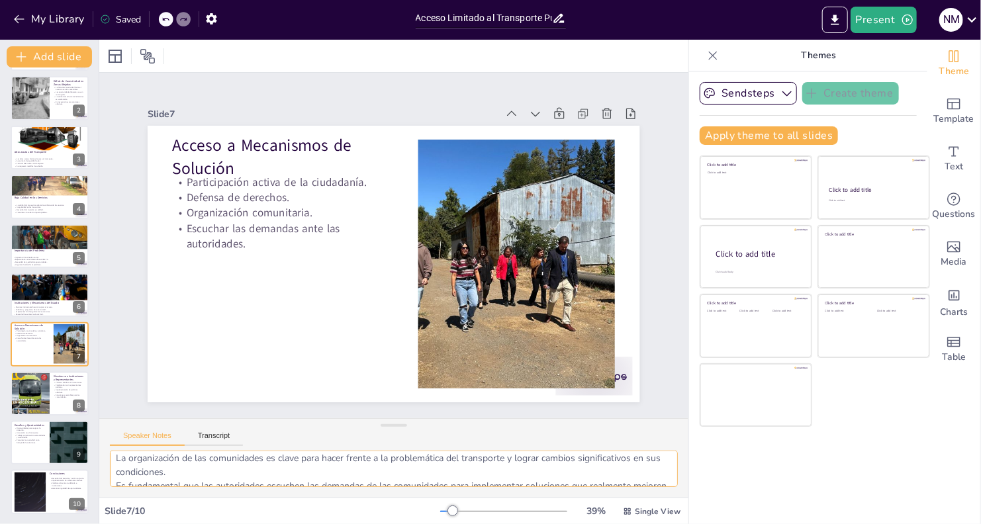
scroll to position [86, 0]
drag, startPoint x: 115, startPoint y: 465, endPoint x: 293, endPoint y: 507, distance: 183.6
click at [293, 507] on div "Slide 1 Acceso Limitado al Transporte Público: Desafíos y Oportunidades en Zona…" at bounding box center [393, 282] width 589 height 485
click at [32, 380] on div at bounding box center [30, 394] width 40 height 52
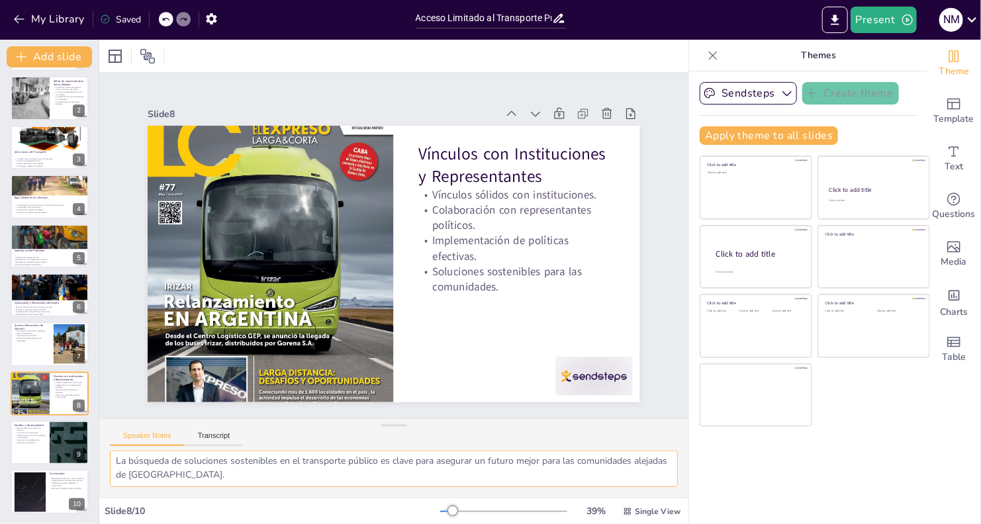
drag, startPoint x: 115, startPoint y: 464, endPoint x: 282, endPoint y: 515, distance: 174.3
click at [282, 515] on div "Slide 1 Acceso Limitado al Transporte Público: Desafíos y Oportunidades en Zona…" at bounding box center [393, 282] width 589 height 485
click at [37, 444] on div at bounding box center [49, 442] width 79 height 45
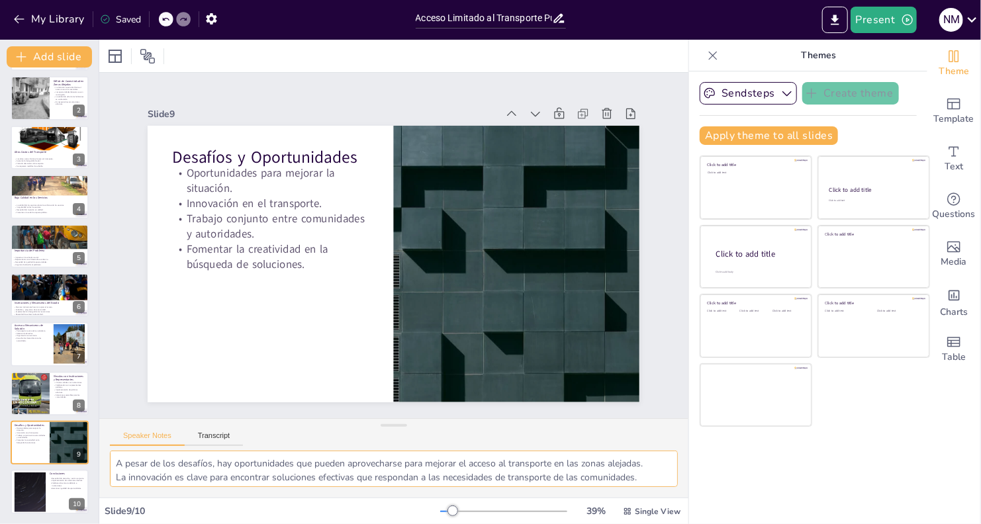
scroll to position [58, 0]
drag, startPoint x: 111, startPoint y: 462, endPoint x: 254, endPoint y: 542, distance: 164.2
click at [254, 524] on html "My Library Saved Acceso Limitado al Transporte Público: Desafíos y Oportunidade…" at bounding box center [490, 262] width 981 height 524
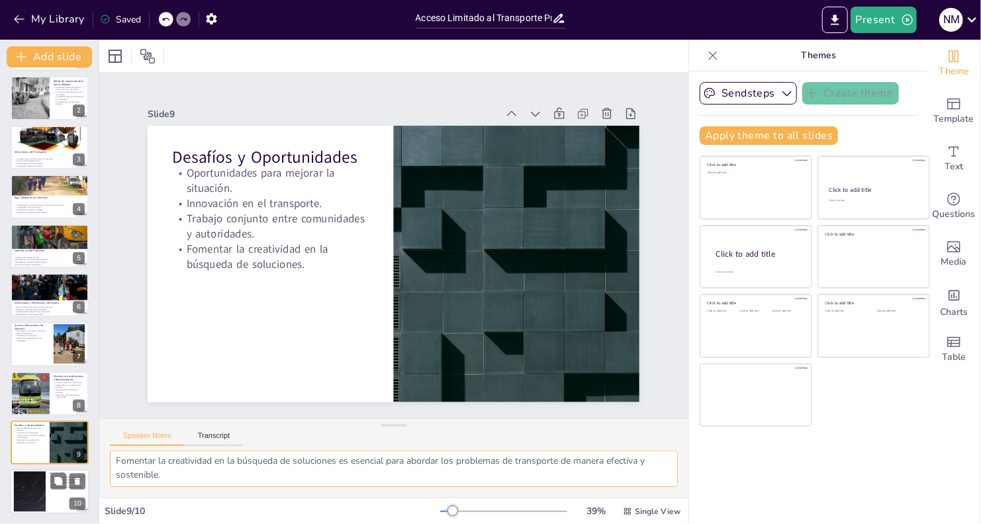
click at [47, 484] on div at bounding box center [49, 492] width 79 height 45
type textarea "La atención y acción conjunta son necesarias para abordar el problema del acces…"
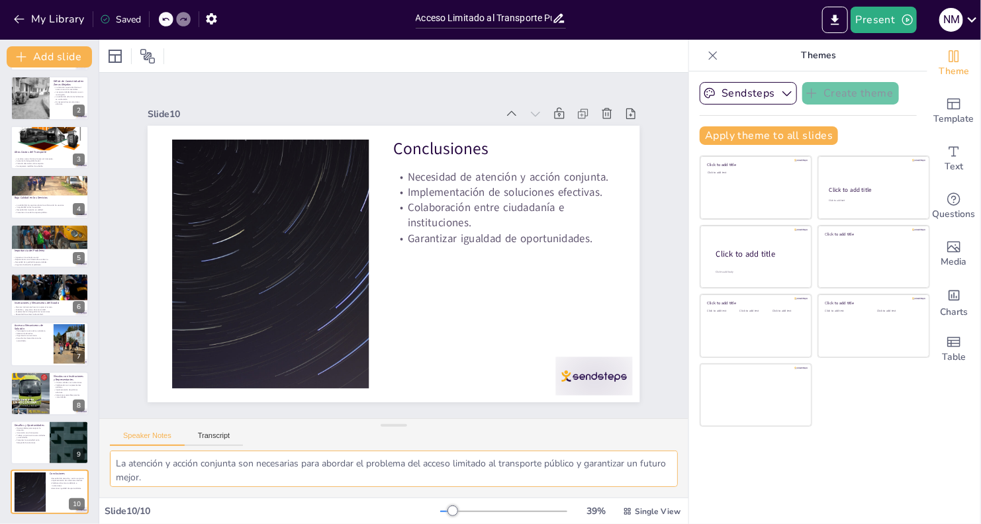
scroll to position [17, 0]
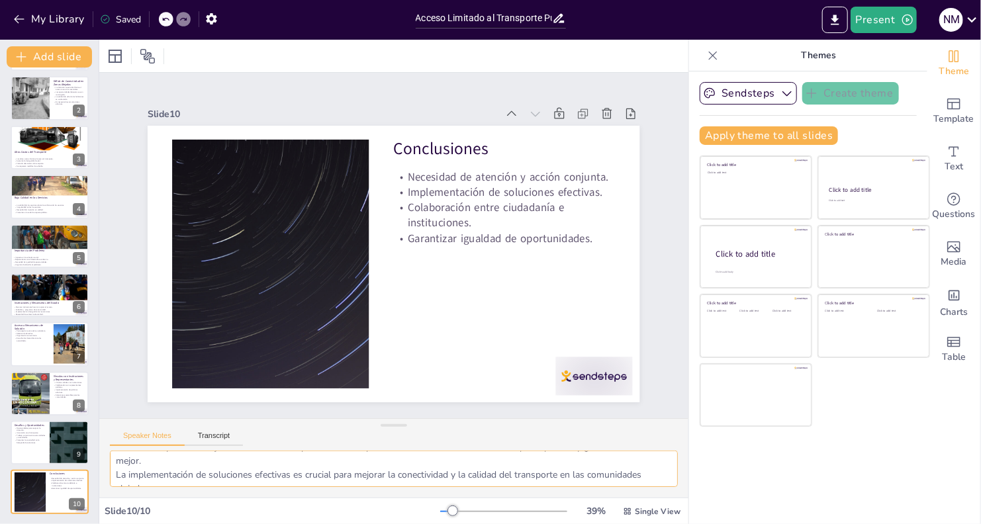
drag, startPoint x: 179, startPoint y: 483, endPoint x: 111, endPoint y: 463, distance: 71.0
click at [111, 463] on textarea "La atención y acción conjunta son necesarias para abordar el problema del acces…" at bounding box center [394, 469] width 568 height 36
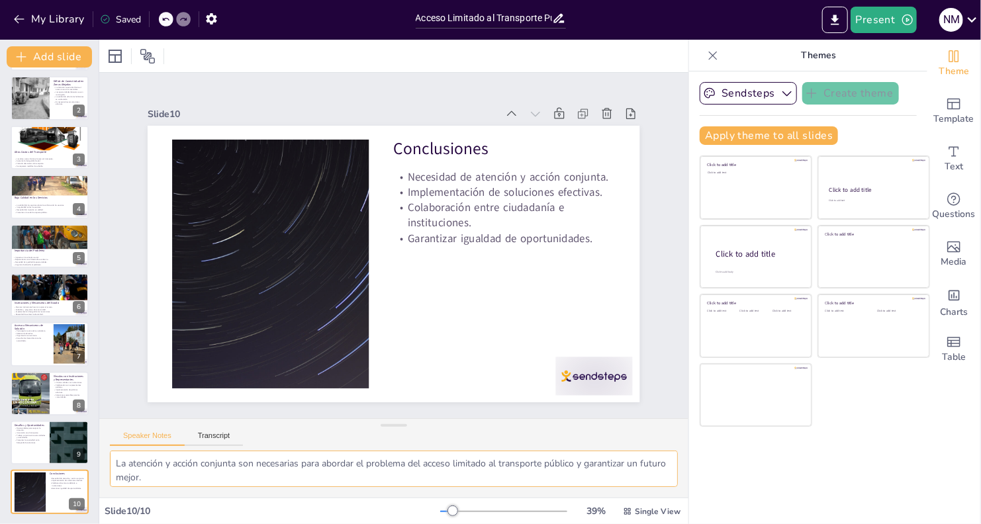
scroll to position [86, 0]
drag, startPoint x: 116, startPoint y: 463, endPoint x: 362, endPoint y: 509, distance: 250.7
click at [362, 509] on div "Slide 1 Acceso Limitado al Transporte Público: Desafíos y Oportunidades en Zona…" at bounding box center [393, 282] width 589 height 485
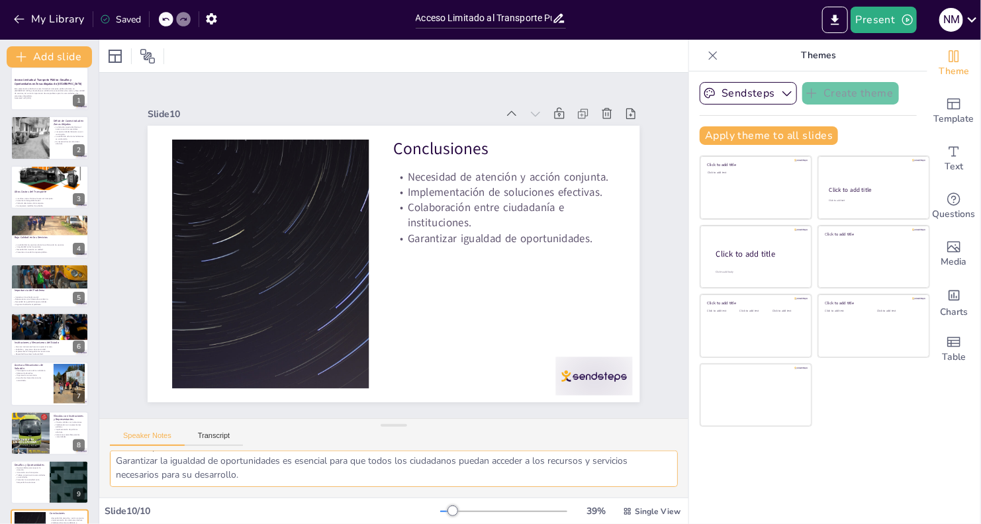
scroll to position [0, 0]
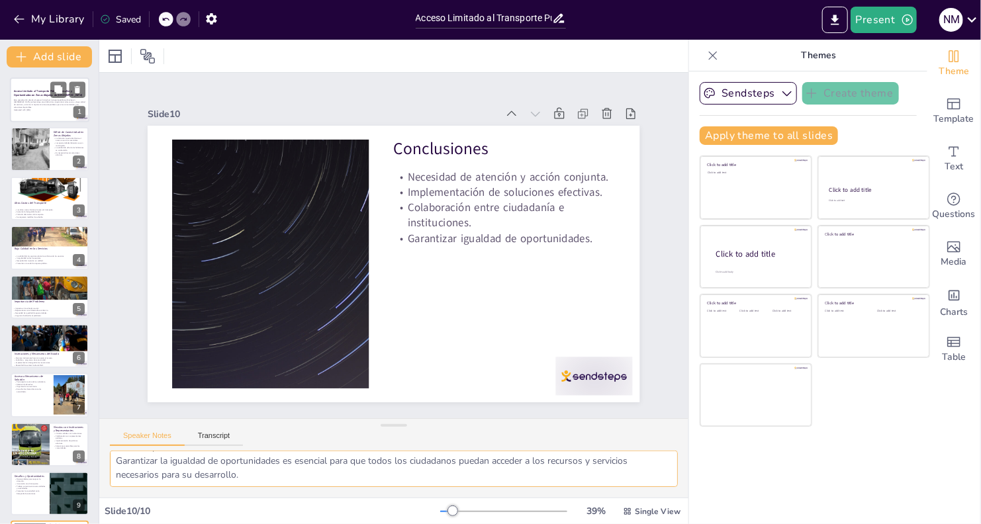
click at [54, 106] on p "Este presentación aborda el acceso limitado al transporte público eficiente en …" at bounding box center [50, 104] width 72 height 10
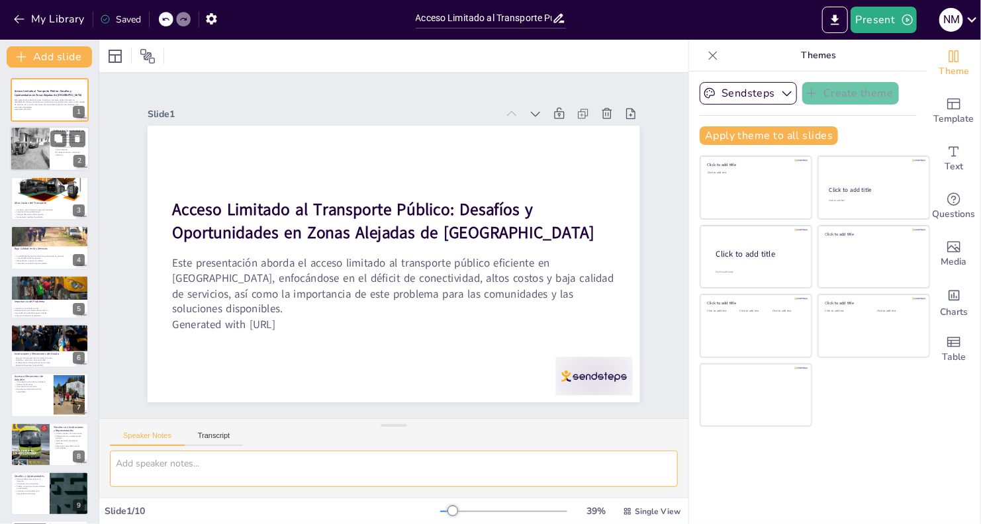
click at [36, 144] on div at bounding box center [30, 149] width 40 height 50
type textarea "La falta de conectividad en las zonas alejadas impide que los habitantes acceda…"
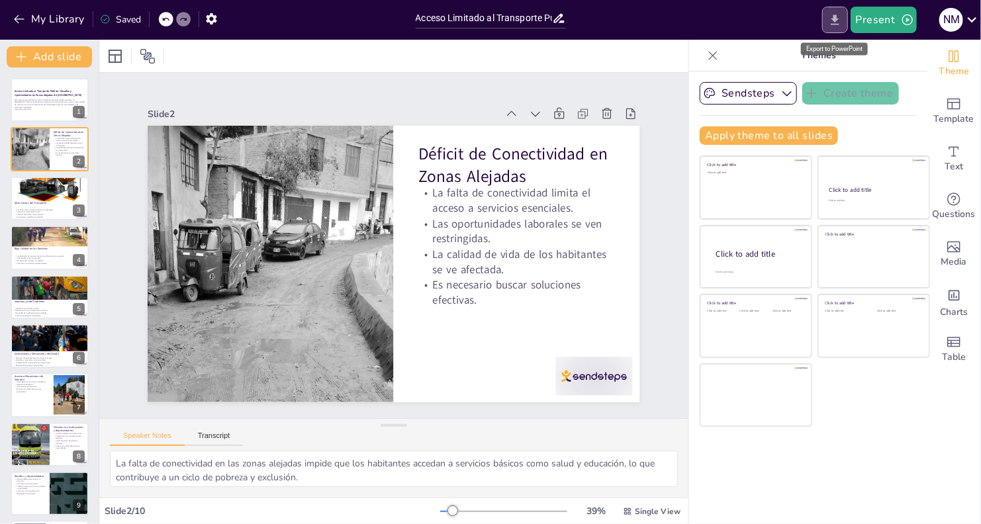
click at [836, 11] on button "Export to PowerPoint" at bounding box center [835, 20] width 26 height 26
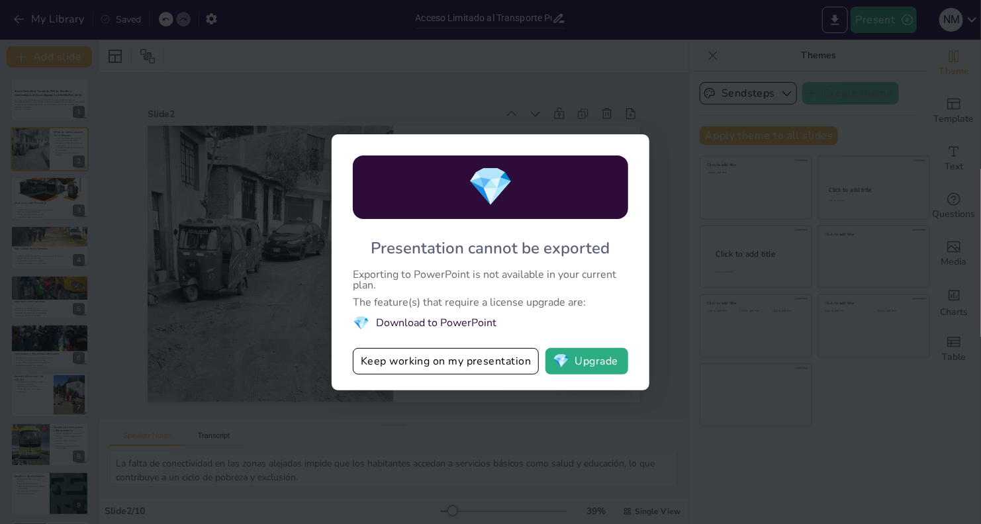
click at [686, 213] on div "💎 Presentation cannot be exported Exporting to PowerPoint is not available in y…" at bounding box center [490, 262] width 981 height 524
click at [431, 117] on div "💎 Presentation cannot be exported Exporting to PowerPoint is not available in y…" at bounding box center [490, 262] width 981 height 524
click at [685, 419] on div "💎 Presentation cannot be exported Exporting to PowerPoint is not available in y…" at bounding box center [490, 262] width 981 height 524
